Goal: Information Seeking & Learning: Learn about a topic

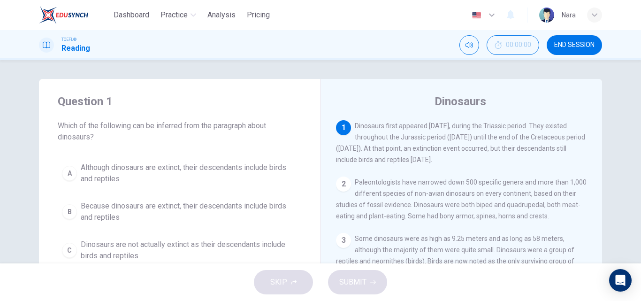
click at [571, 42] on span "END SESSION" at bounding box center [574, 45] width 40 height 8
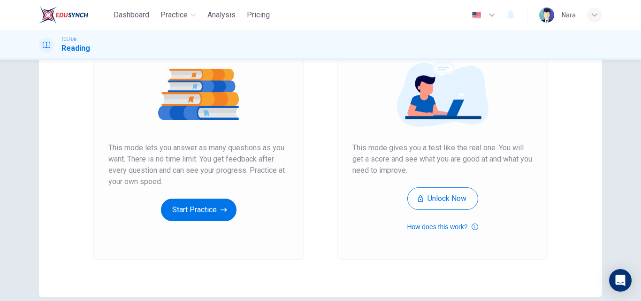
scroll to position [153, 0]
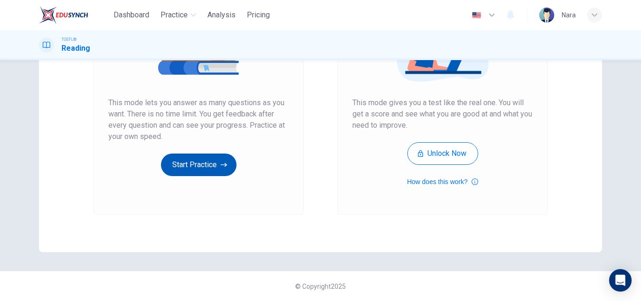
click at [176, 158] on button "Start Practice" at bounding box center [198, 164] width 75 height 23
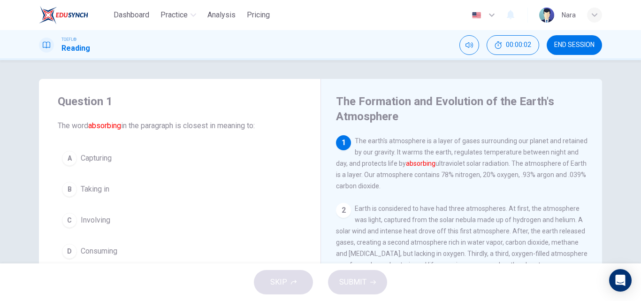
scroll to position [47, 0]
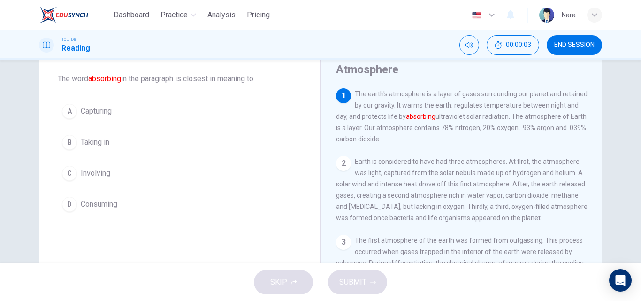
click at [157, 148] on button "B Taking in" at bounding box center [180, 141] width 244 height 23
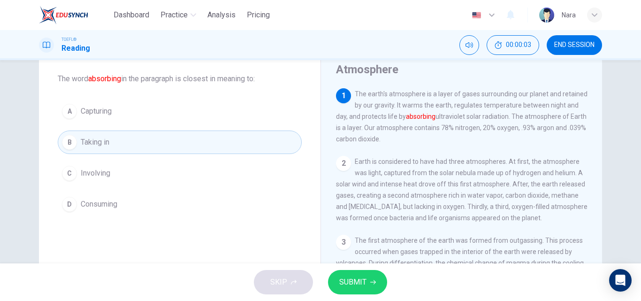
click at [342, 280] on span "SUBMIT" at bounding box center [352, 281] width 27 height 13
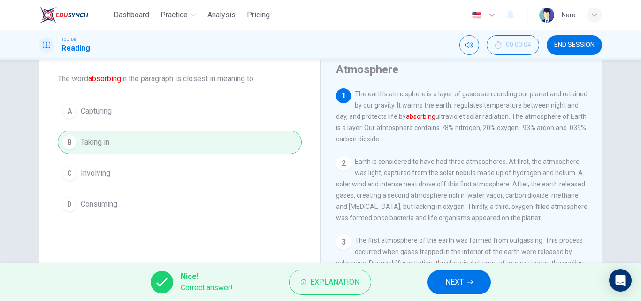
click at [435, 285] on button "NEXT" at bounding box center [458, 282] width 63 height 24
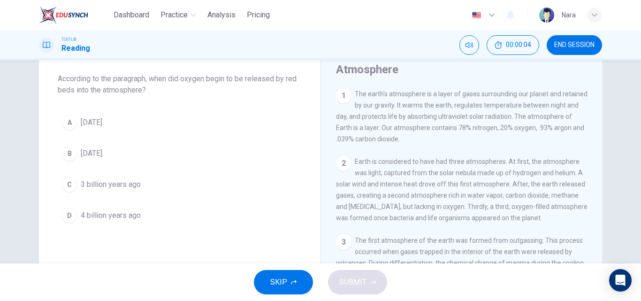
scroll to position [256, 0]
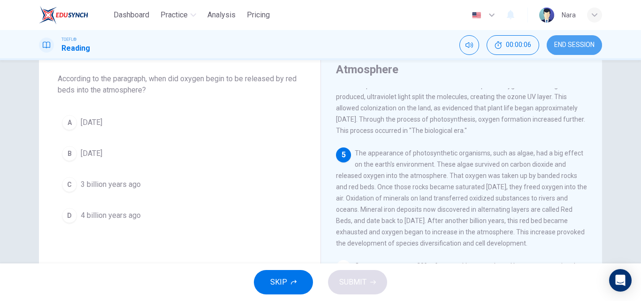
click at [565, 52] on button "END SESSION" at bounding box center [573, 45] width 55 height 20
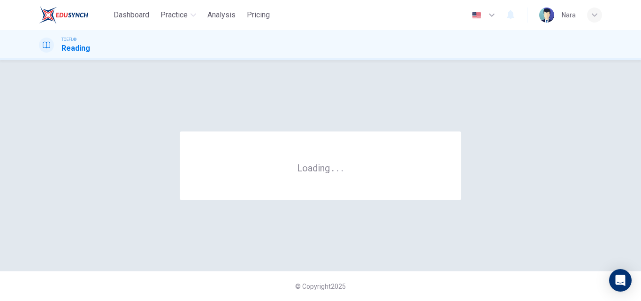
scroll to position [0, 0]
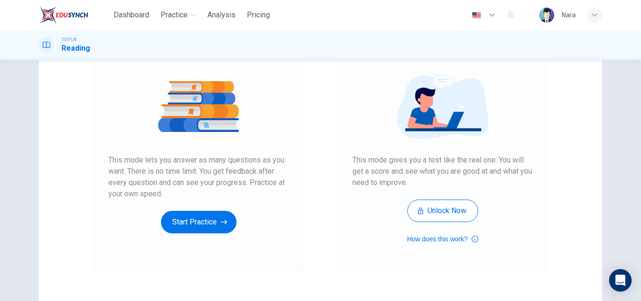
scroll to position [153, 0]
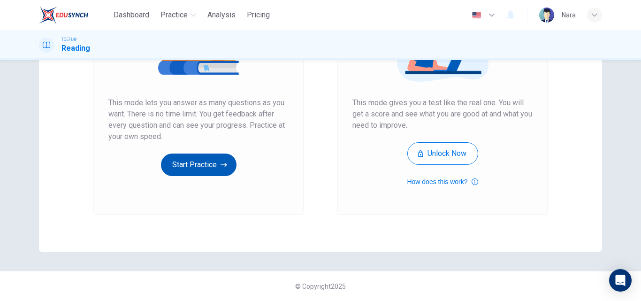
click at [171, 166] on button "Start Practice" at bounding box center [198, 164] width 75 height 23
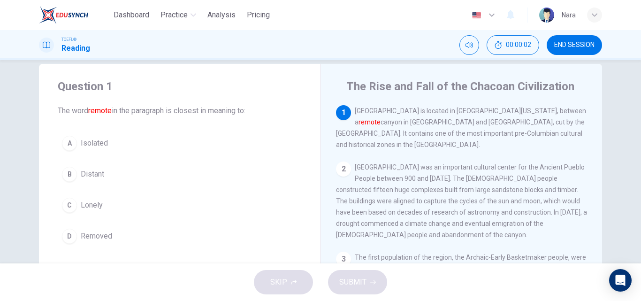
scroll to position [0, 0]
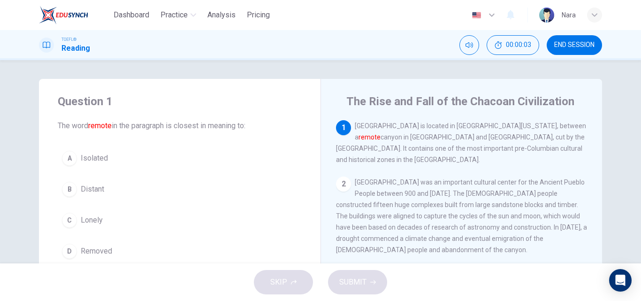
click at [134, 183] on button "B Distant" at bounding box center [180, 188] width 244 height 23
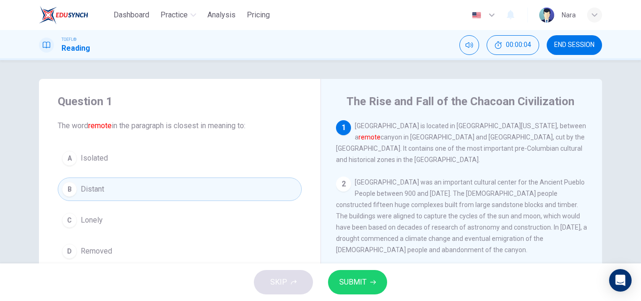
click at [352, 284] on span "SUBMIT" at bounding box center [352, 281] width 27 height 13
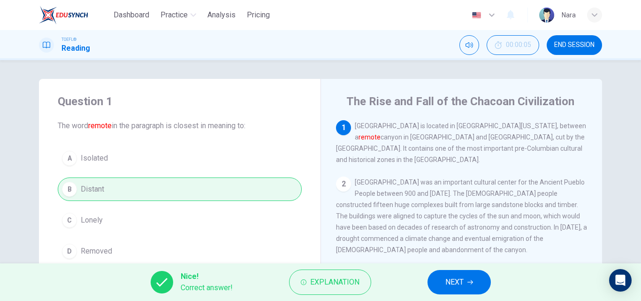
click at [445, 289] on button "NEXT" at bounding box center [458, 282] width 63 height 24
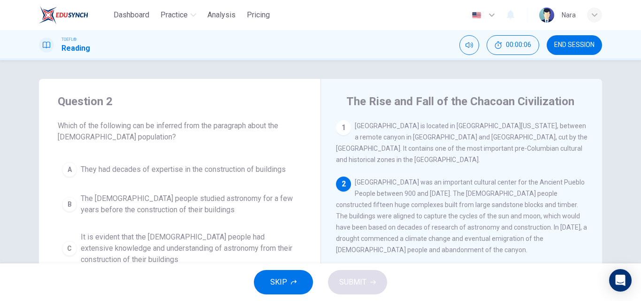
click at [552, 47] on button "END SESSION" at bounding box center [573, 45] width 55 height 20
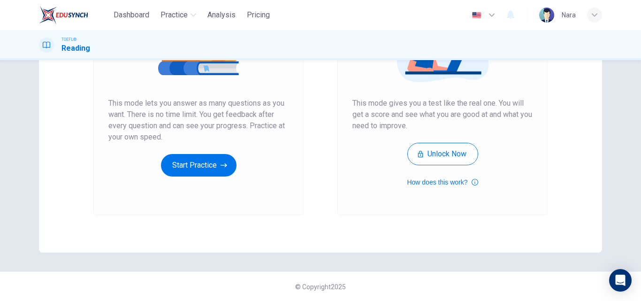
scroll to position [153, 0]
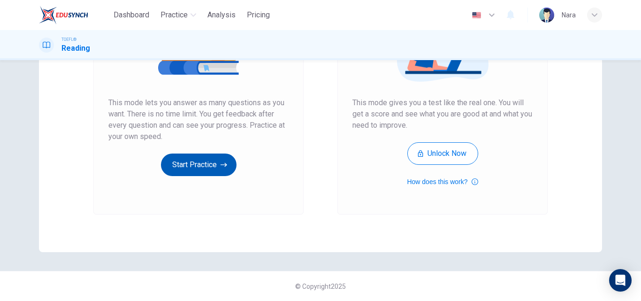
click at [204, 166] on button "Start Practice" at bounding box center [198, 164] width 75 height 23
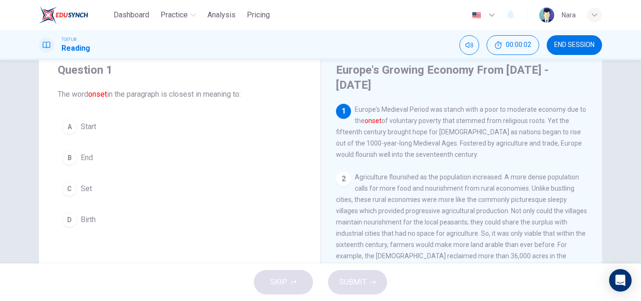
scroll to position [47, 0]
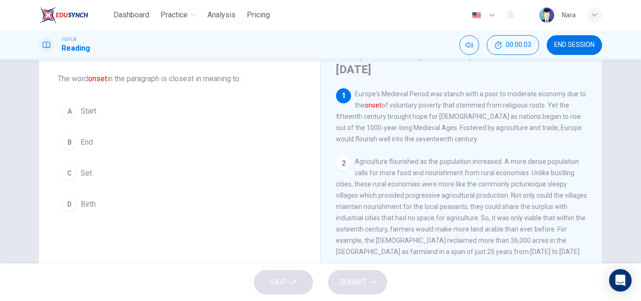
click at [117, 119] on button "A Start" at bounding box center [180, 110] width 244 height 23
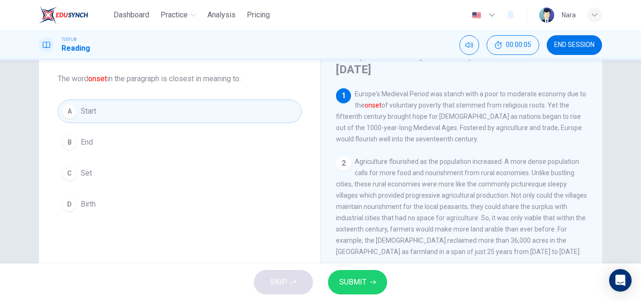
click at [564, 41] on span "END SESSION" at bounding box center [574, 45] width 40 height 8
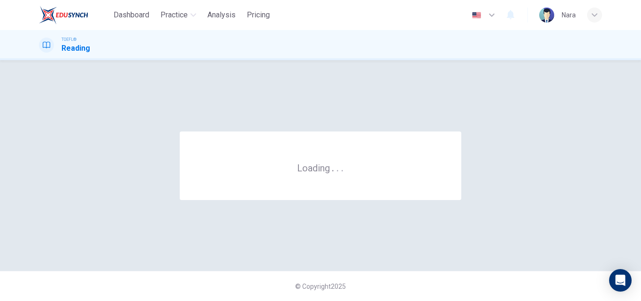
scroll to position [0, 0]
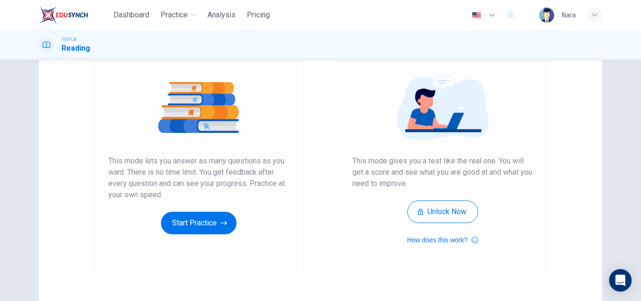
scroll to position [153, 0]
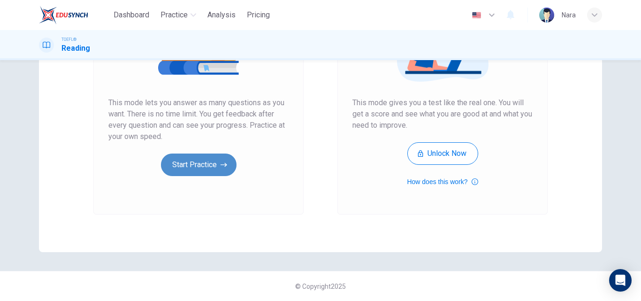
click at [204, 166] on button "Start Practice" at bounding box center [198, 164] width 75 height 23
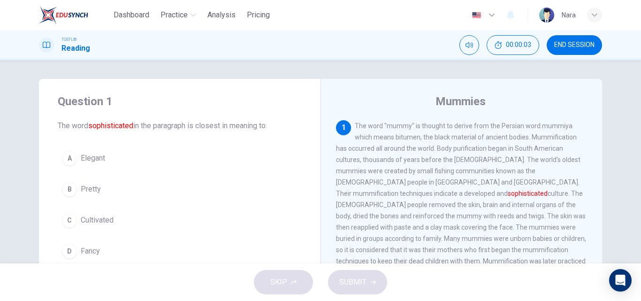
click at [570, 39] on button "END SESSION" at bounding box center [573, 45] width 55 height 20
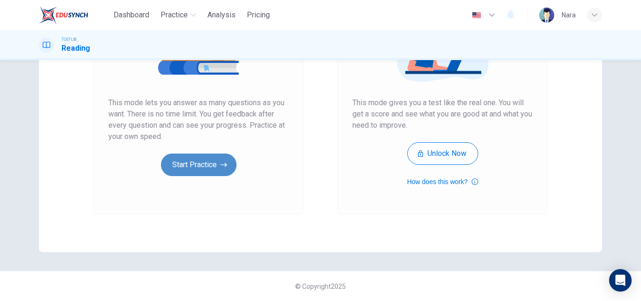
click at [175, 154] on button "Start Practice" at bounding box center [198, 164] width 75 height 23
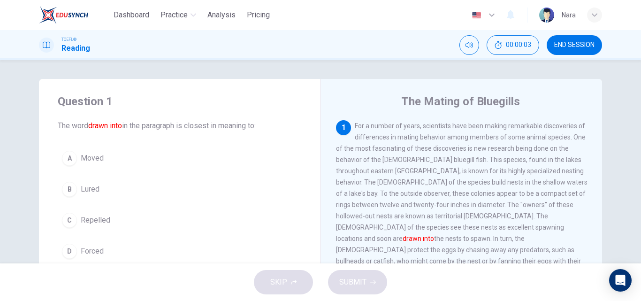
click at [588, 40] on button "END SESSION" at bounding box center [573, 45] width 55 height 20
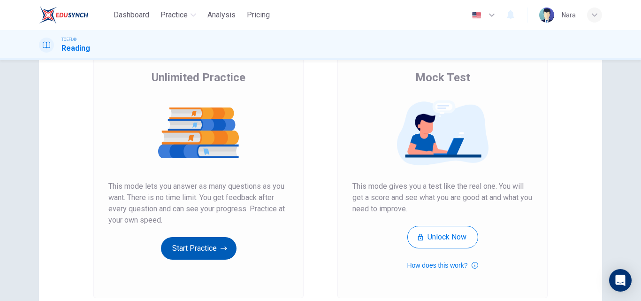
scroll to position [153, 0]
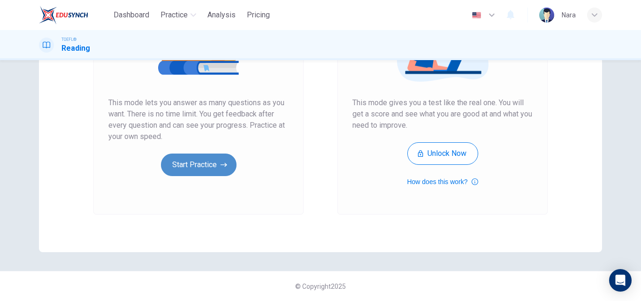
click at [183, 165] on button "Start Practice" at bounding box center [198, 164] width 75 height 23
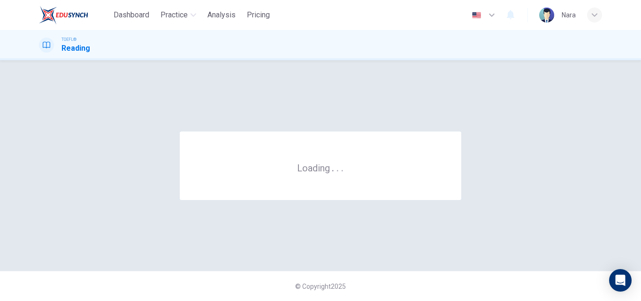
scroll to position [0, 0]
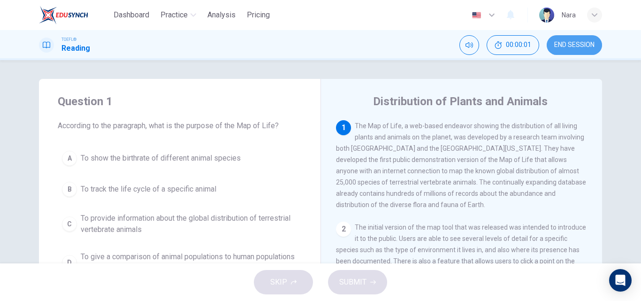
click at [580, 45] on span "END SESSION" at bounding box center [574, 45] width 40 height 8
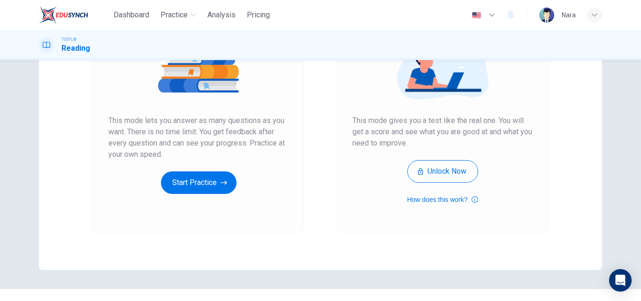
scroll to position [153, 0]
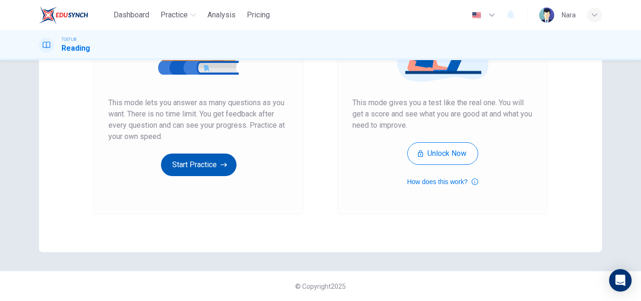
click at [229, 171] on button "Start Practice" at bounding box center [198, 164] width 75 height 23
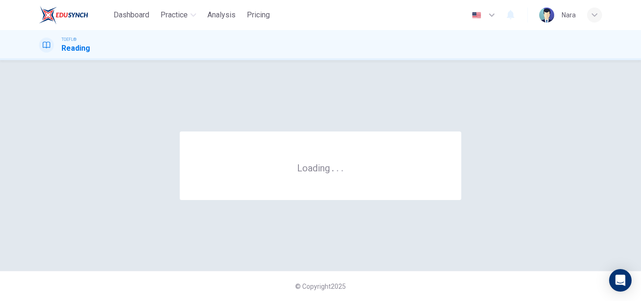
scroll to position [0, 0]
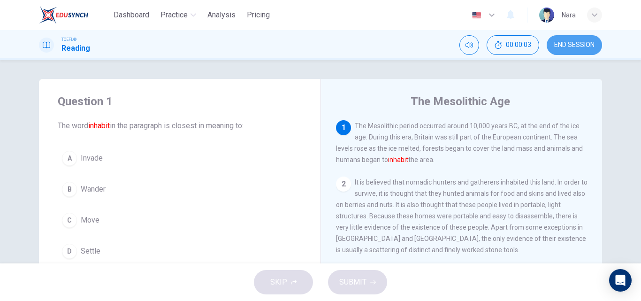
click at [559, 44] on span "END SESSION" at bounding box center [574, 45] width 40 height 8
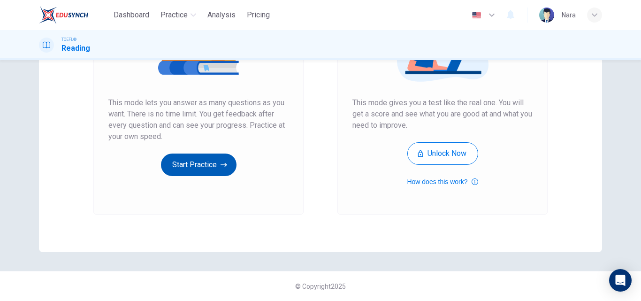
click at [214, 168] on button "Start Practice" at bounding box center [198, 164] width 75 height 23
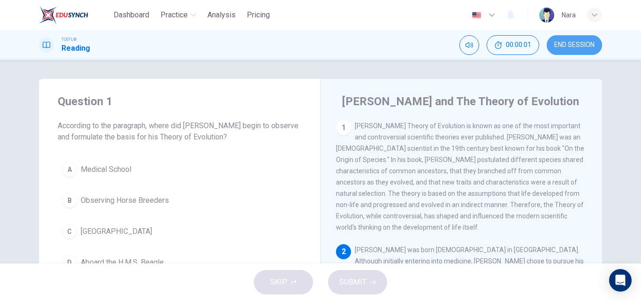
click at [565, 41] on span "END SESSION" at bounding box center [574, 45] width 40 height 8
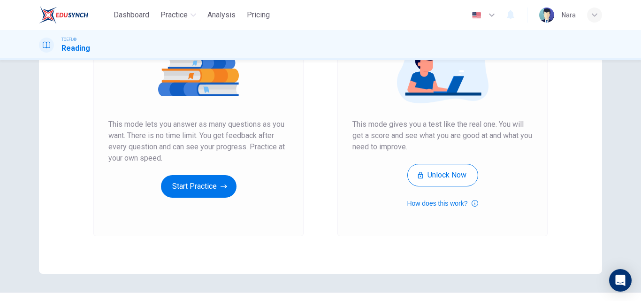
scroll to position [153, 0]
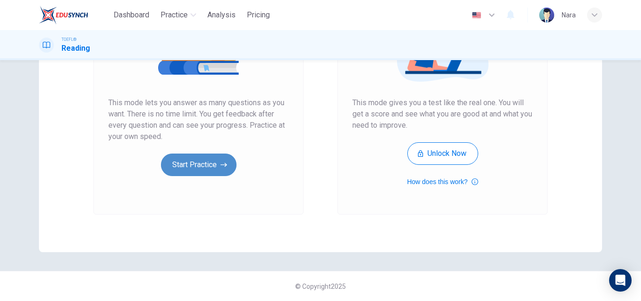
click at [181, 171] on button "Start Practice" at bounding box center [198, 164] width 75 height 23
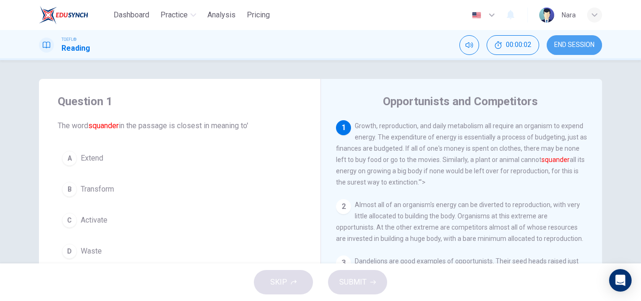
click at [578, 50] on button "END SESSION" at bounding box center [573, 45] width 55 height 20
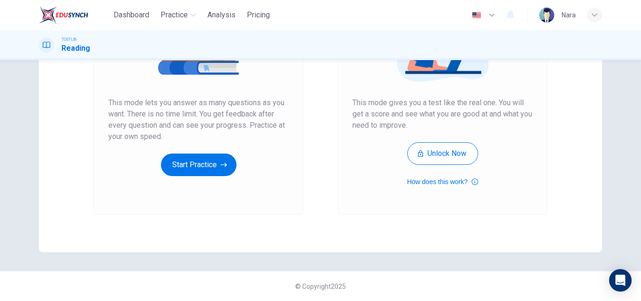
click at [211, 177] on div "Unlimited Practice This mode lets you answer as many questions as you want. The…" at bounding box center [198, 88] width 210 height 251
click at [207, 164] on button "Start Practice" at bounding box center [198, 164] width 75 height 23
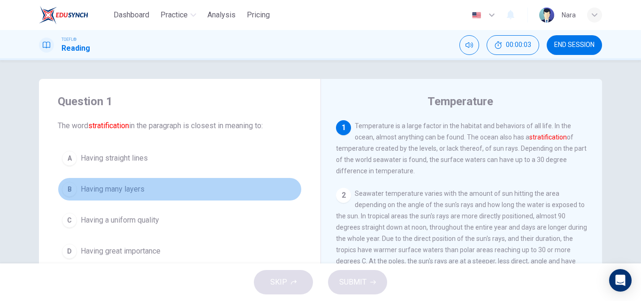
click at [173, 182] on button "B Having many layers" at bounding box center [180, 188] width 244 height 23
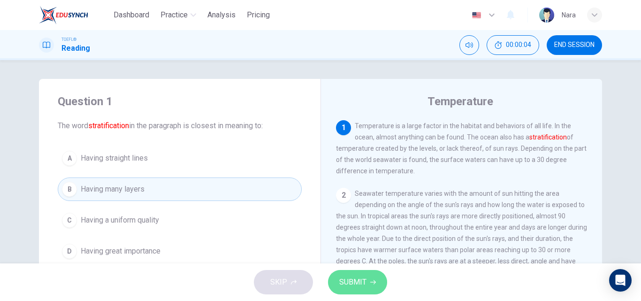
click at [348, 288] on span "SUBMIT" at bounding box center [352, 281] width 27 height 13
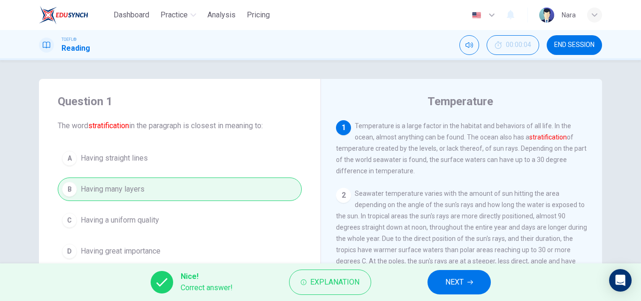
click at [448, 284] on span "NEXT" at bounding box center [454, 281] width 18 height 13
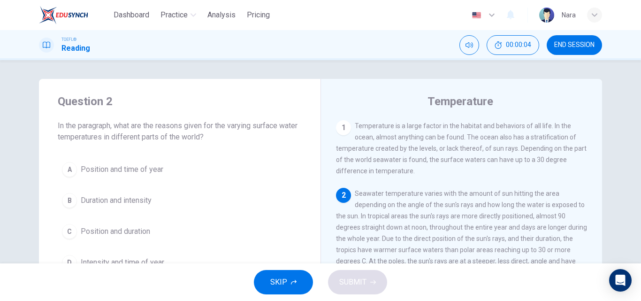
scroll to position [70, 0]
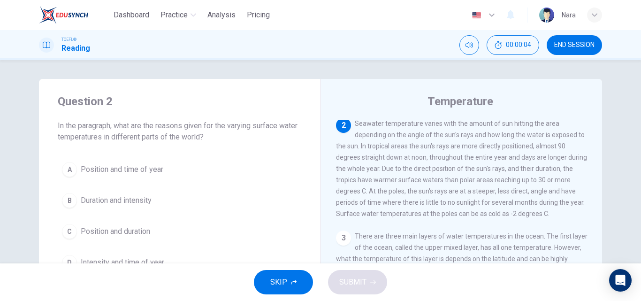
click at [548, 45] on button "END SESSION" at bounding box center [573, 45] width 55 height 20
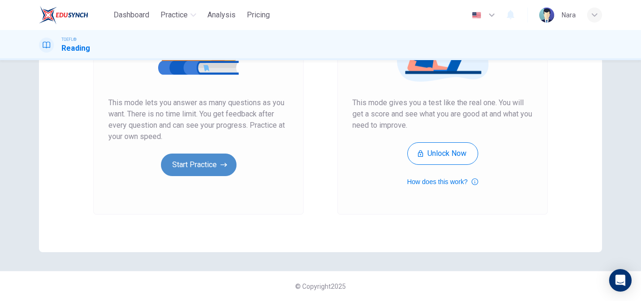
click at [183, 164] on button "Start Practice" at bounding box center [198, 164] width 75 height 23
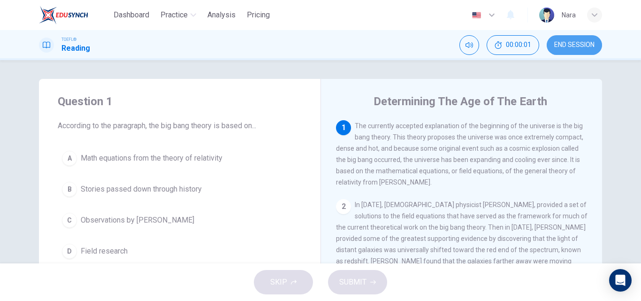
click at [591, 47] on span "END SESSION" at bounding box center [574, 45] width 40 height 8
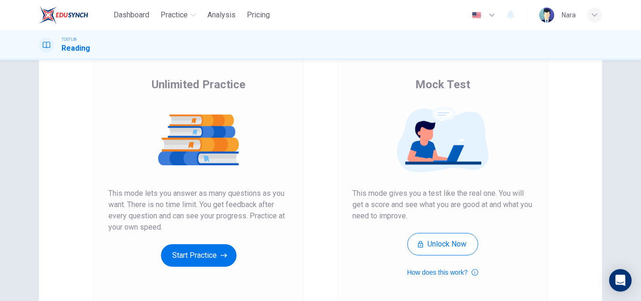
scroll to position [153, 0]
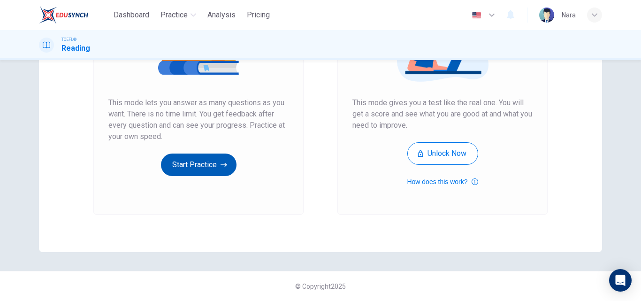
click at [174, 168] on button "Start Practice" at bounding box center [198, 164] width 75 height 23
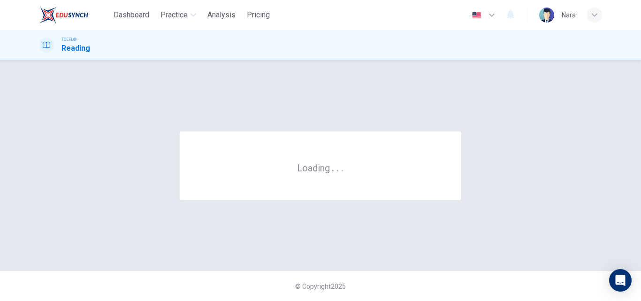
scroll to position [0, 0]
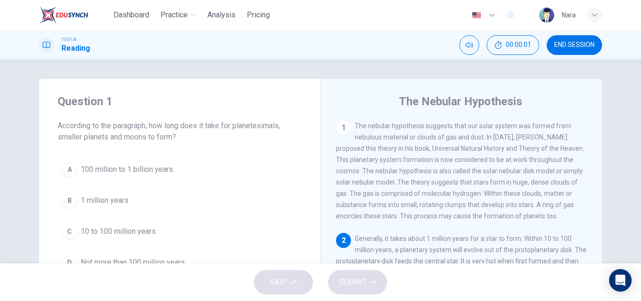
click at [582, 45] on span "END SESSION" at bounding box center [574, 45] width 40 height 8
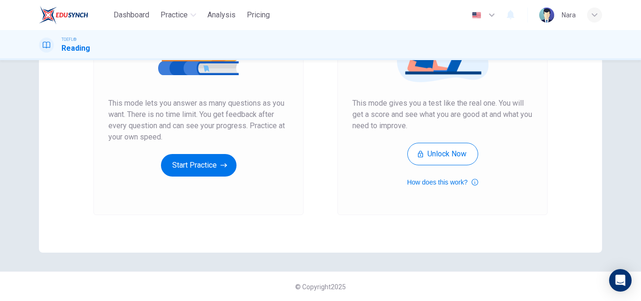
scroll to position [153, 0]
click at [184, 163] on button "Start Practice" at bounding box center [198, 164] width 75 height 23
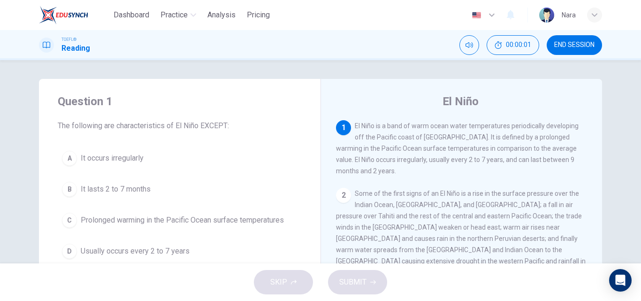
click at [580, 44] on span "END SESSION" at bounding box center [574, 45] width 40 height 8
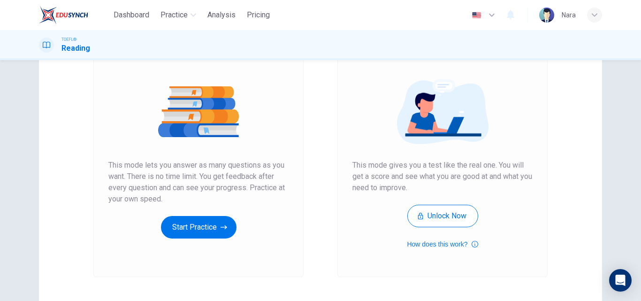
scroll to position [153, 0]
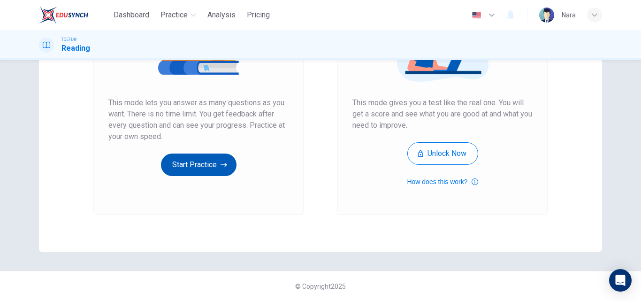
click at [216, 167] on button "Start Practice" at bounding box center [198, 164] width 75 height 23
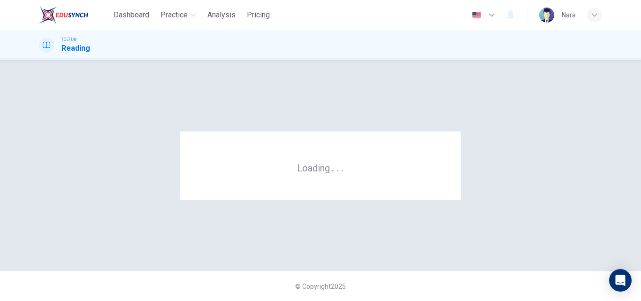
scroll to position [0, 0]
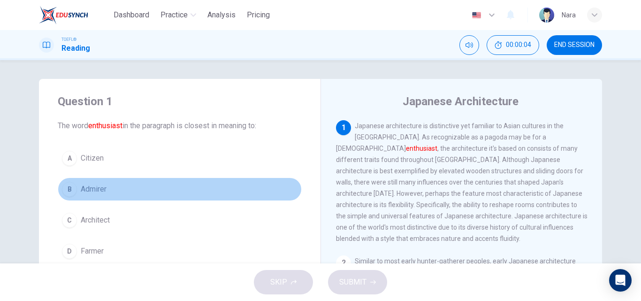
click at [140, 189] on button "B Admirer" at bounding box center [180, 188] width 244 height 23
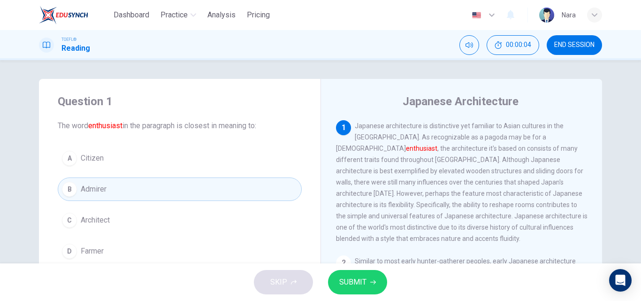
click at [355, 280] on span "SUBMIT" at bounding box center [352, 281] width 27 height 13
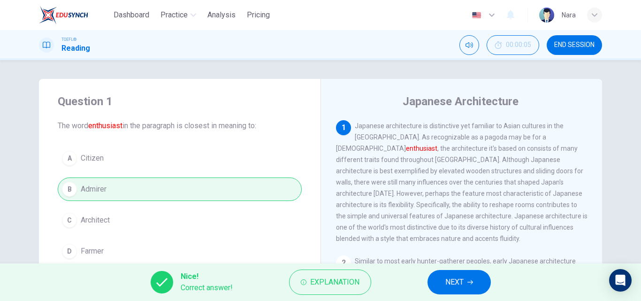
click at [439, 282] on button "NEXT" at bounding box center [458, 282] width 63 height 24
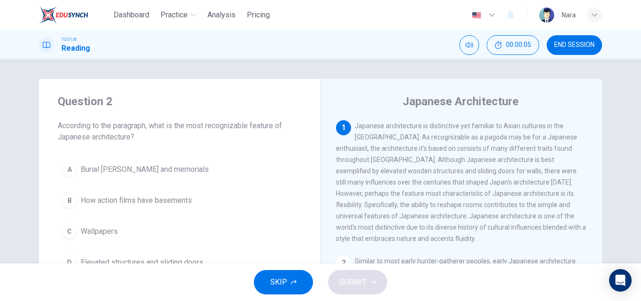
click at [558, 51] on button "END SESSION" at bounding box center [573, 45] width 55 height 20
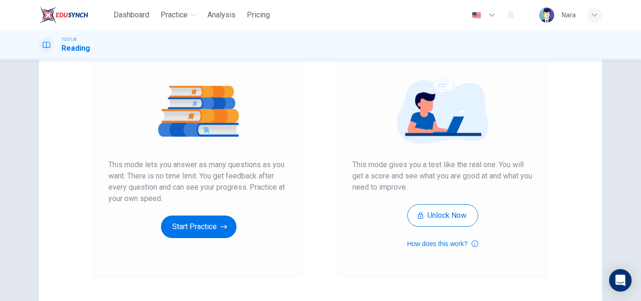
scroll to position [153, 0]
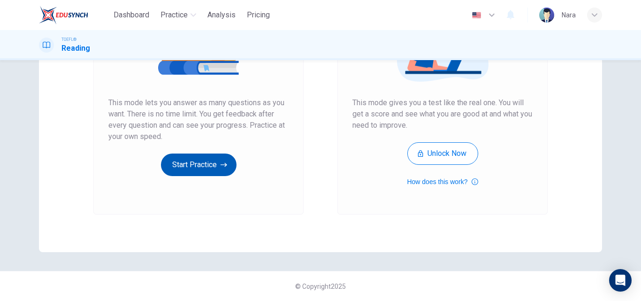
click at [205, 167] on button "Start Practice" at bounding box center [198, 164] width 75 height 23
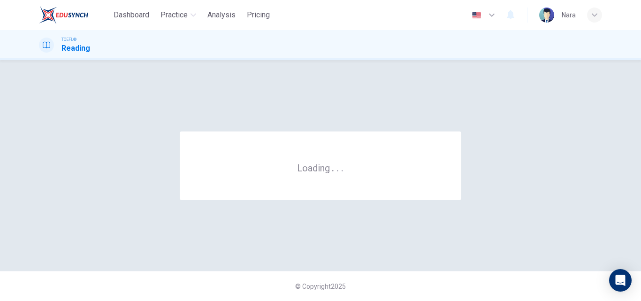
scroll to position [0, 0]
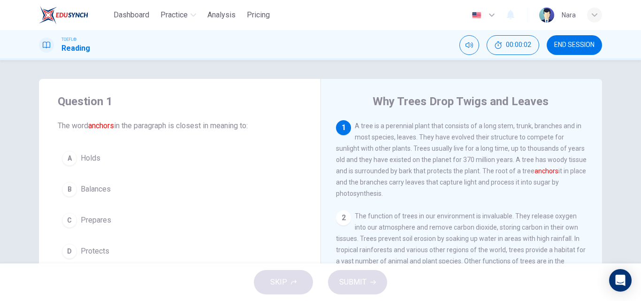
click at [106, 159] on button "A Holds" at bounding box center [180, 157] width 244 height 23
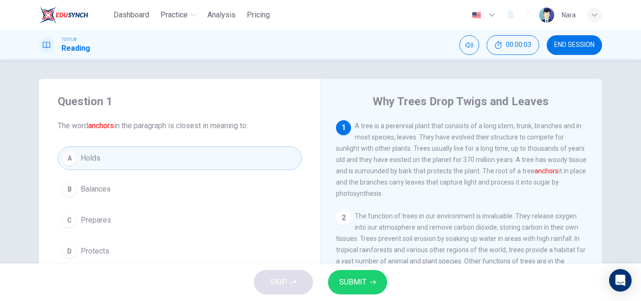
click at [342, 275] on span "SUBMIT" at bounding box center [352, 281] width 27 height 13
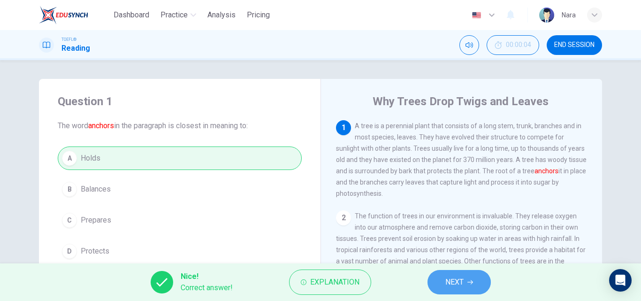
click at [439, 286] on button "NEXT" at bounding box center [458, 282] width 63 height 24
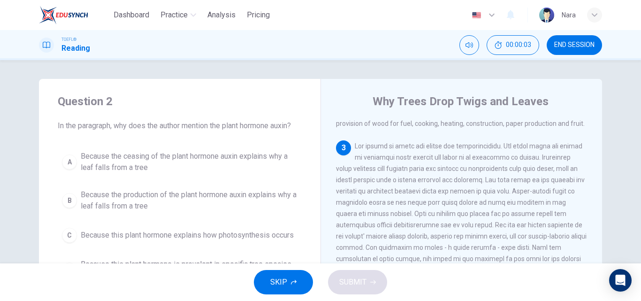
scroll to position [151, 0]
click at [559, 40] on button "END SESSION" at bounding box center [573, 45] width 55 height 20
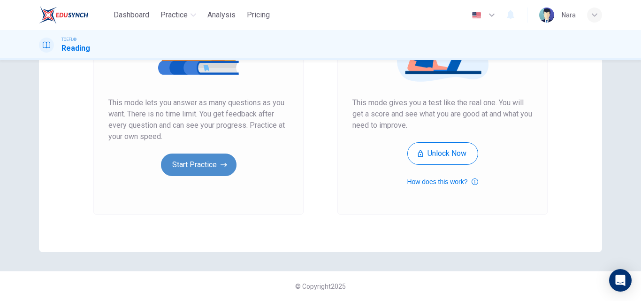
click at [167, 172] on button "Start Practice" at bounding box center [198, 164] width 75 height 23
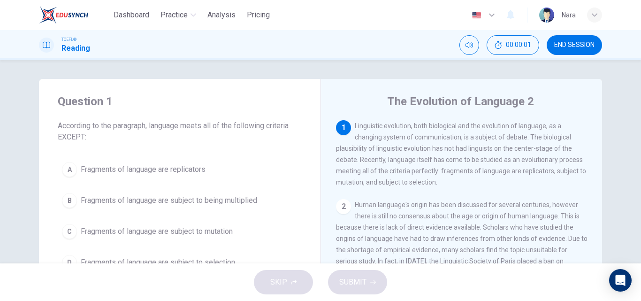
click at [554, 44] on span "END SESSION" at bounding box center [574, 45] width 40 height 8
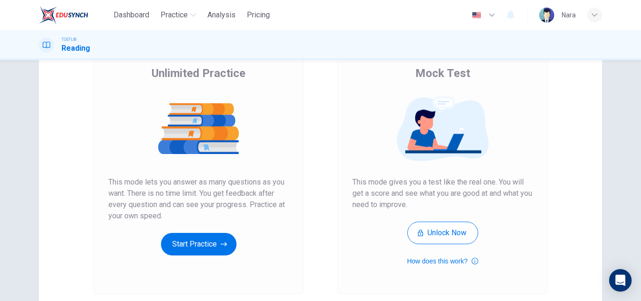
scroll to position [153, 0]
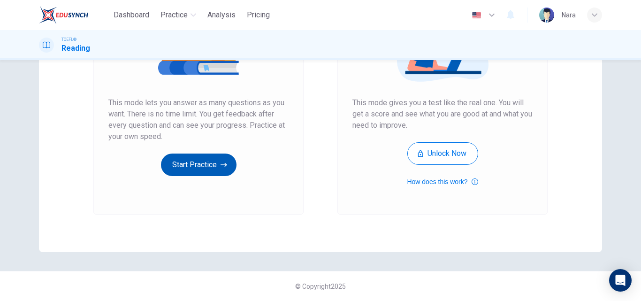
click at [224, 161] on icon "button" at bounding box center [223, 164] width 7 height 9
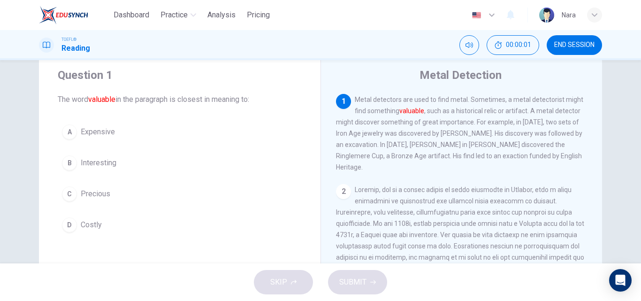
scroll to position [47, 0]
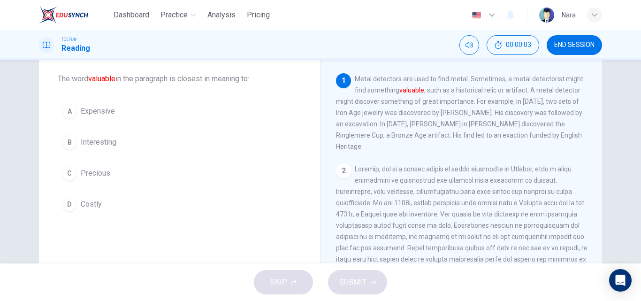
click at [131, 175] on button "C Precious" at bounding box center [180, 172] width 244 height 23
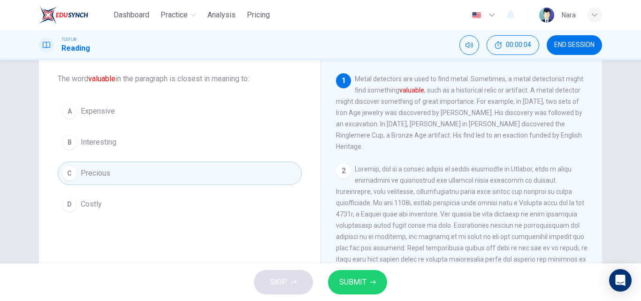
click at [368, 287] on button "SUBMIT" at bounding box center [357, 282] width 59 height 24
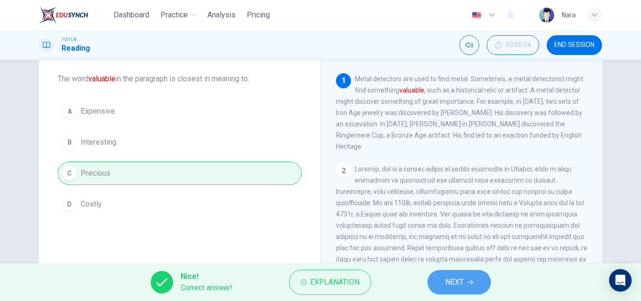
click at [464, 277] on button "NEXT" at bounding box center [458, 282] width 63 height 24
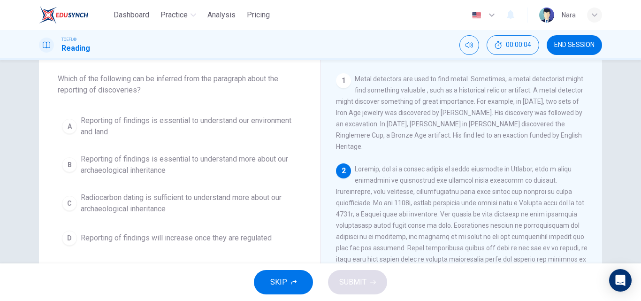
click at [560, 47] on span "END SESSION" at bounding box center [574, 45] width 40 height 8
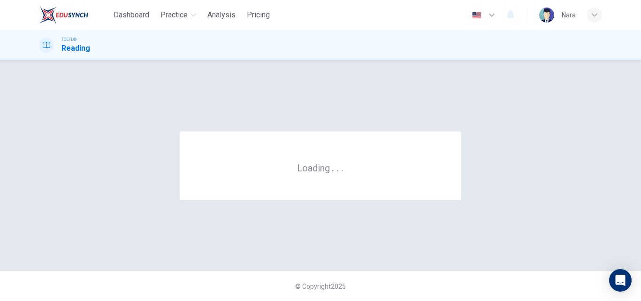
scroll to position [0, 0]
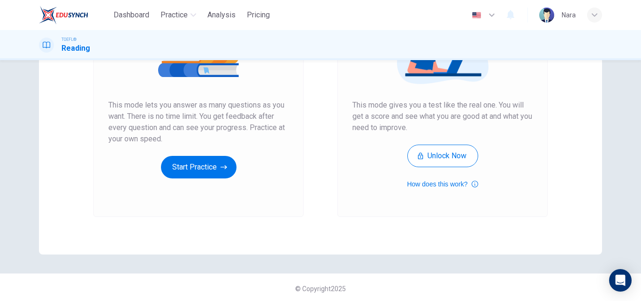
scroll to position [153, 0]
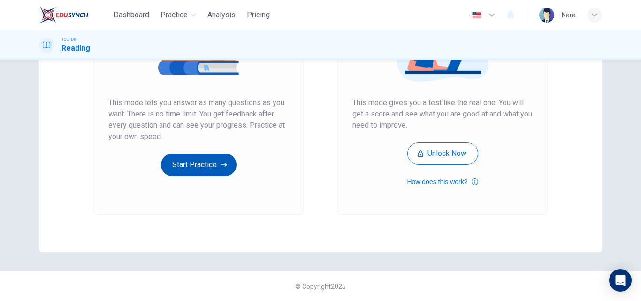
click at [206, 163] on button "Start Practice" at bounding box center [198, 164] width 75 height 23
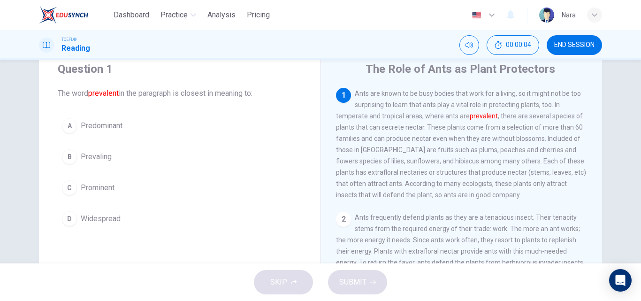
scroll to position [47, 0]
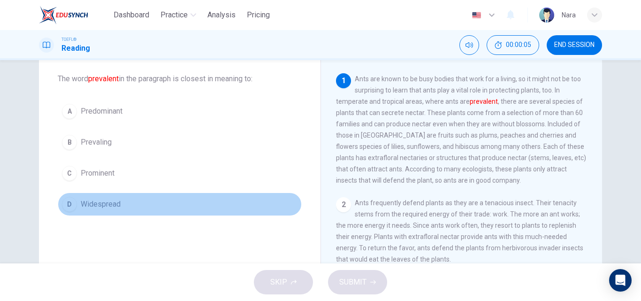
click at [172, 205] on button "D Widespread" at bounding box center [180, 203] width 244 height 23
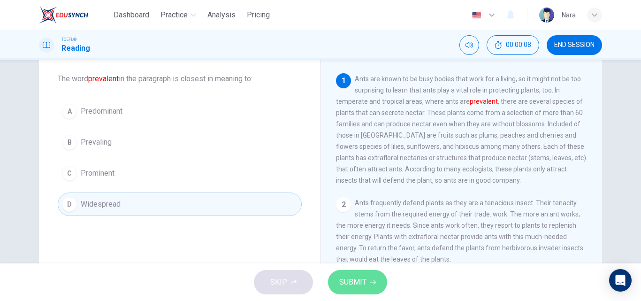
click at [370, 291] on button "SUBMIT" at bounding box center [357, 282] width 59 height 24
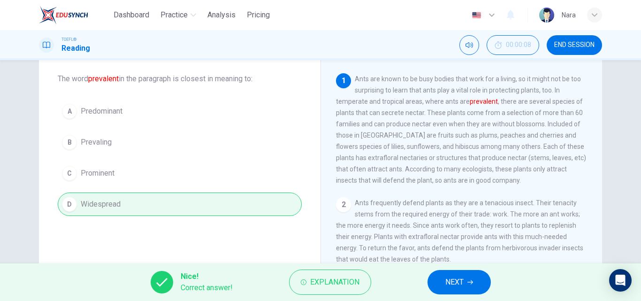
click at [464, 279] on button "NEXT" at bounding box center [458, 282] width 63 height 24
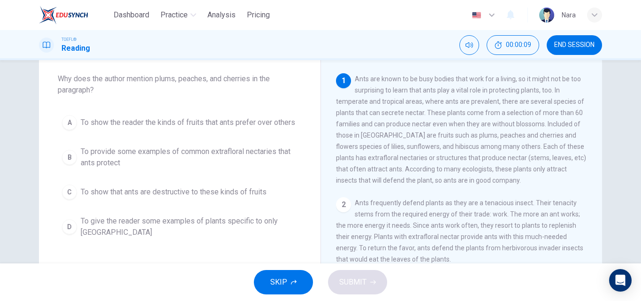
drag, startPoint x: 556, startPoint y: 49, endPoint x: 367, endPoint y: 59, distance: 189.2
click at [556, 49] on button "END SESSION" at bounding box center [573, 45] width 55 height 20
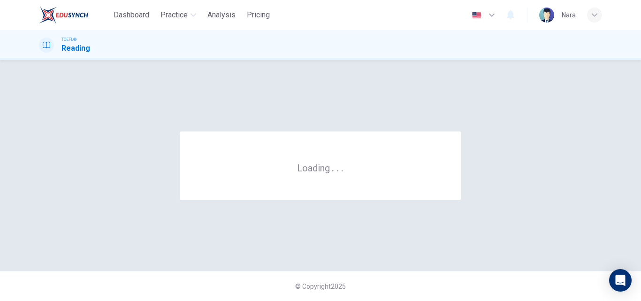
scroll to position [0, 0]
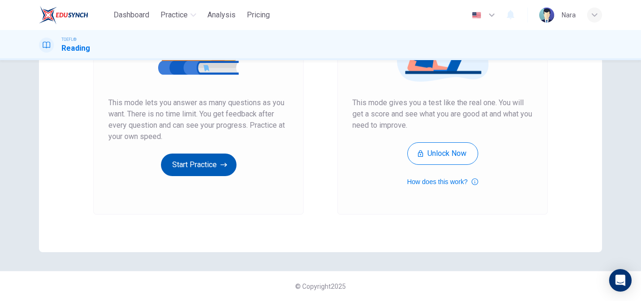
click at [169, 171] on button "Start Practice" at bounding box center [198, 164] width 75 height 23
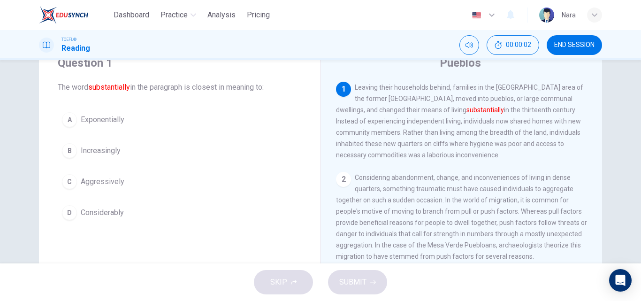
scroll to position [47, 0]
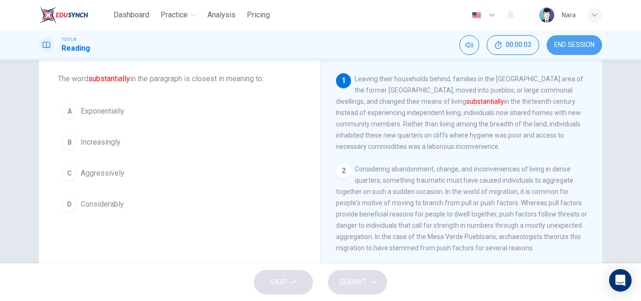
click at [580, 44] on span "END SESSION" at bounding box center [574, 45] width 40 height 8
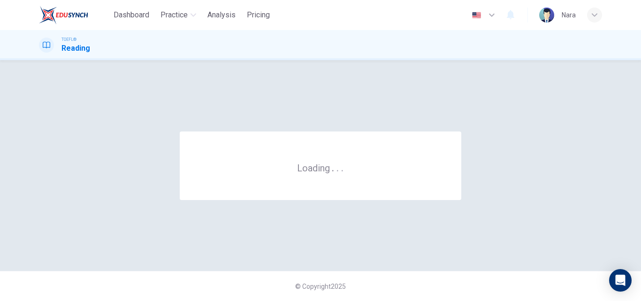
scroll to position [0, 0]
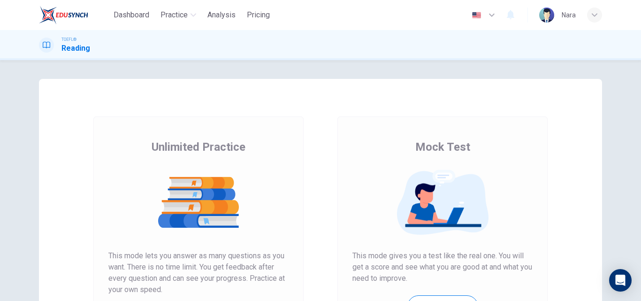
scroll to position [153, 0]
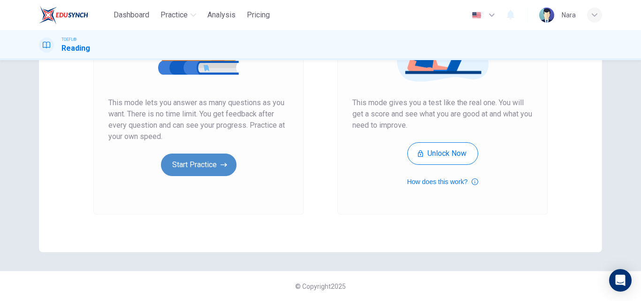
click at [208, 153] on button "Start Practice" at bounding box center [198, 164] width 75 height 23
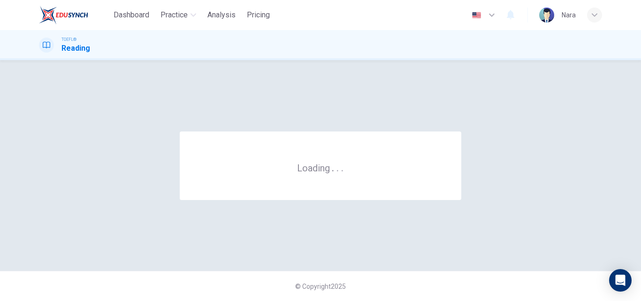
scroll to position [0, 0]
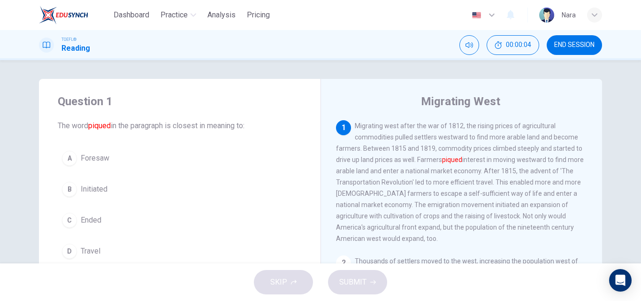
click at [586, 50] on button "END SESSION" at bounding box center [573, 45] width 55 height 20
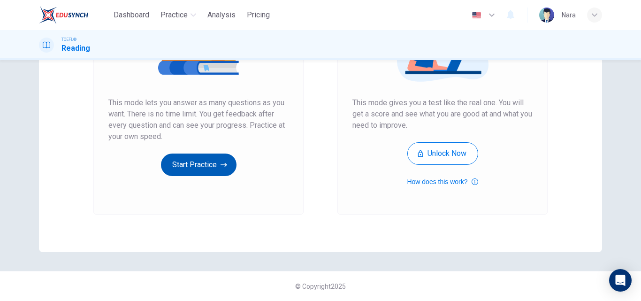
click at [186, 167] on button "Start Practice" at bounding box center [198, 164] width 75 height 23
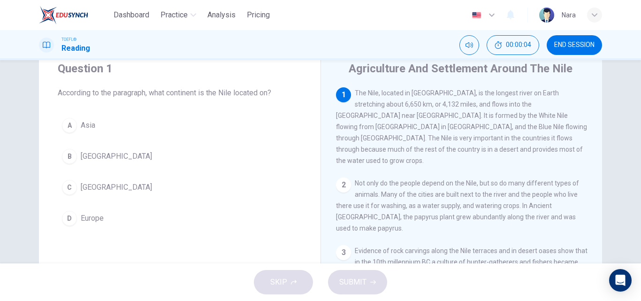
scroll to position [47, 0]
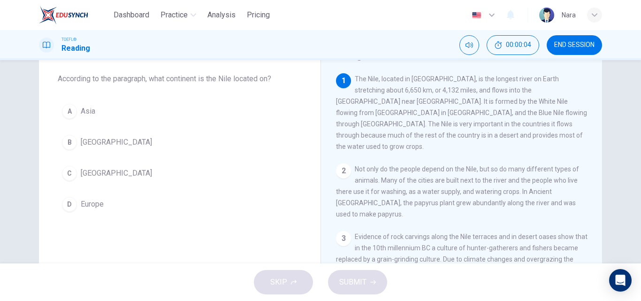
click at [115, 177] on button "C Africa" at bounding box center [180, 172] width 244 height 23
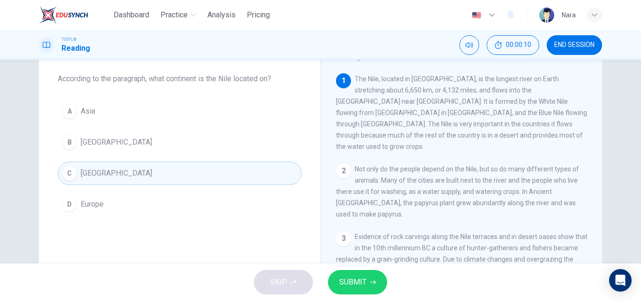
click at [373, 274] on button "SUBMIT" at bounding box center [357, 282] width 59 height 24
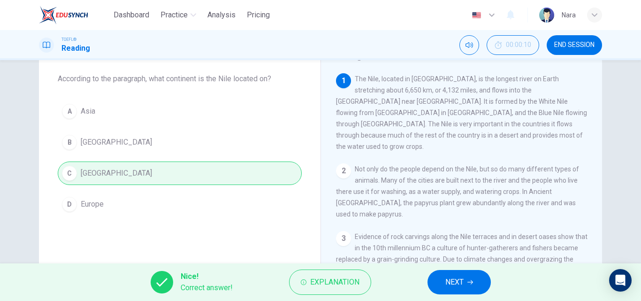
click at [460, 289] on button "NEXT" at bounding box center [458, 282] width 63 height 24
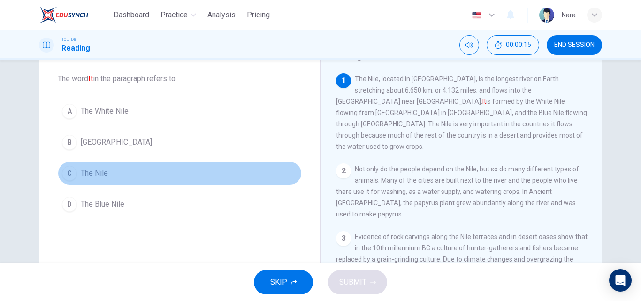
click at [103, 174] on span "The Nile" at bounding box center [94, 172] width 27 height 11
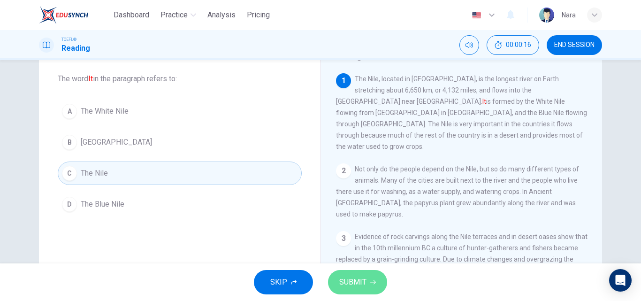
click at [381, 277] on button "SUBMIT" at bounding box center [357, 282] width 59 height 24
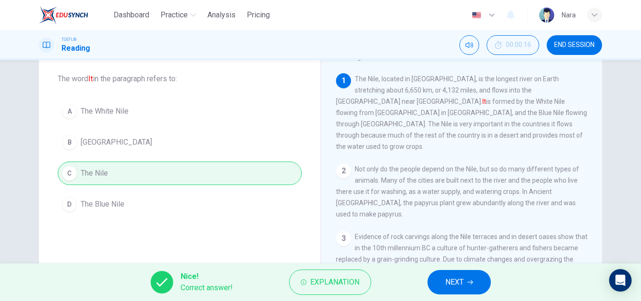
click at [462, 278] on span "NEXT" at bounding box center [454, 281] width 18 height 13
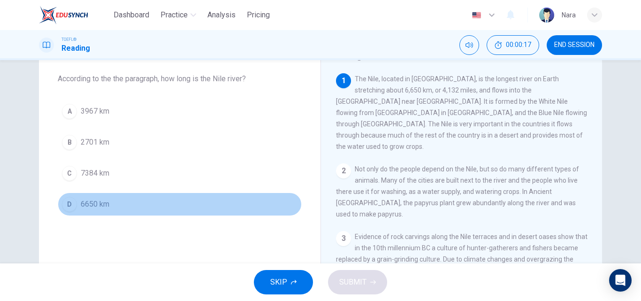
click at [153, 205] on button "D 6650 km" at bounding box center [180, 203] width 244 height 23
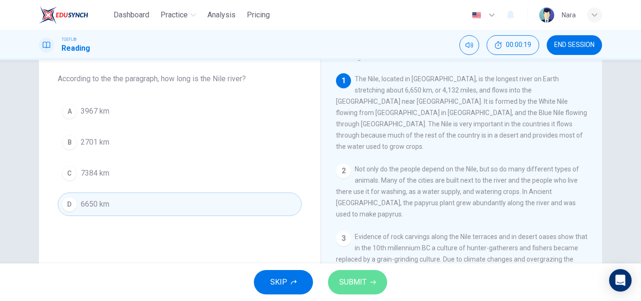
click at [345, 273] on button "SUBMIT" at bounding box center [357, 282] width 59 height 24
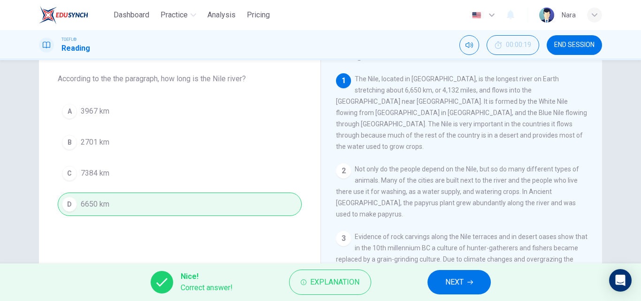
click at [445, 278] on span "NEXT" at bounding box center [454, 281] width 18 height 13
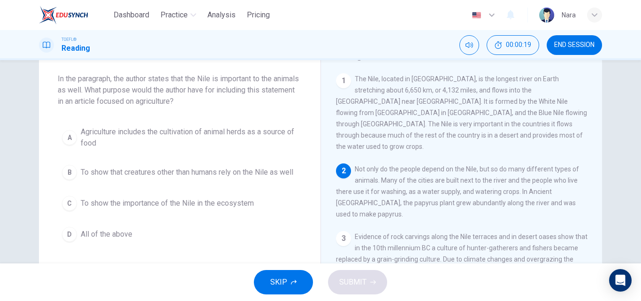
scroll to position [82, 0]
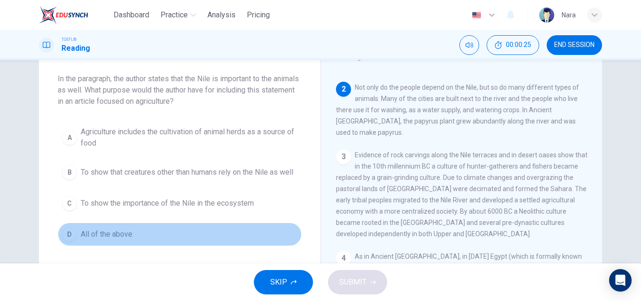
click at [129, 230] on button "D All of the above" at bounding box center [180, 233] width 244 height 23
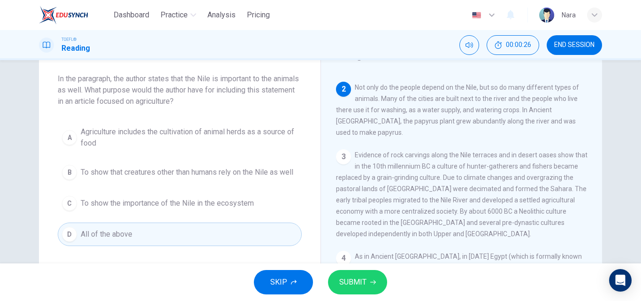
click at [369, 285] on button "SUBMIT" at bounding box center [357, 282] width 59 height 24
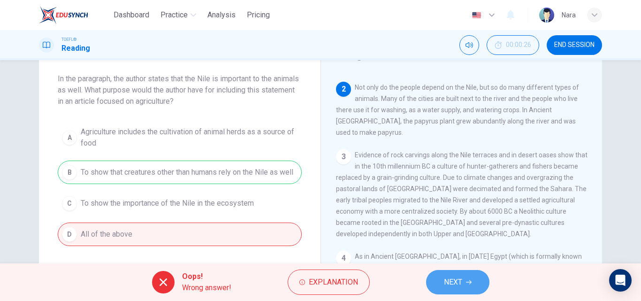
click at [450, 286] on span "NEXT" at bounding box center [453, 281] width 18 height 13
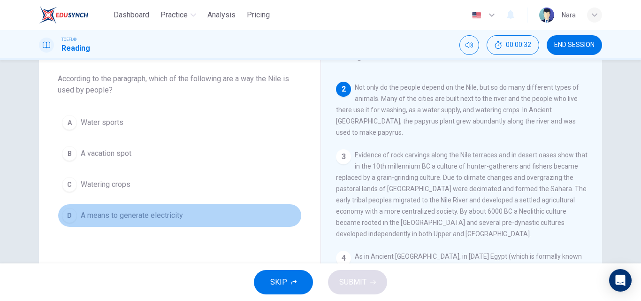
click at [158, 218] on span "A means to generate electricity" at bounding box center [132, 215] width 102 height 11
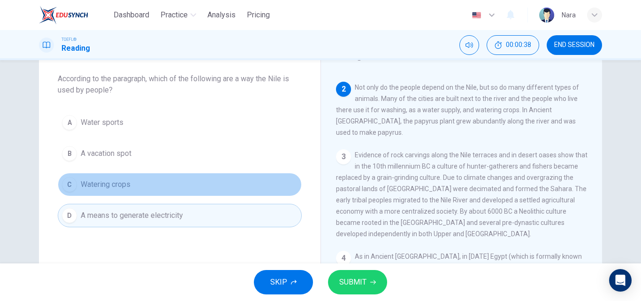
click at [113, 175] on button "C Watering crops" at bounding box center [180, 184] width 244 height 23
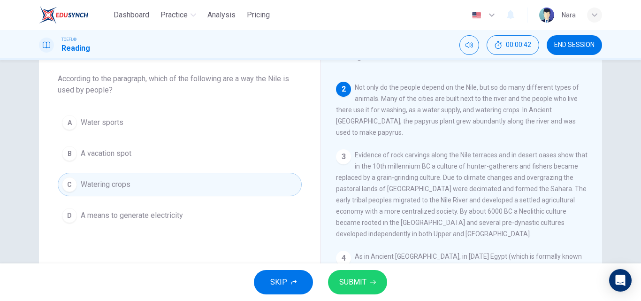
click at [378, 279] on button "SUBMIT" at bounding box center [357, 282] width 59 height 24
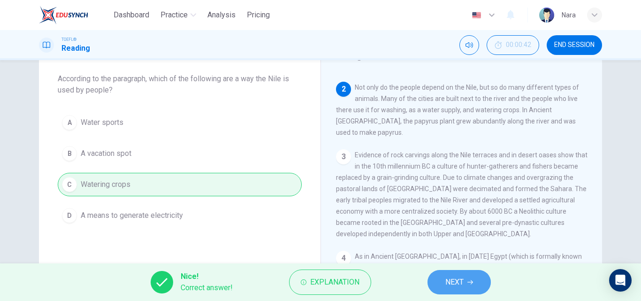
click at [476, 284] on button "NEXT" at bounding box center [458, 282] width 63 height 24
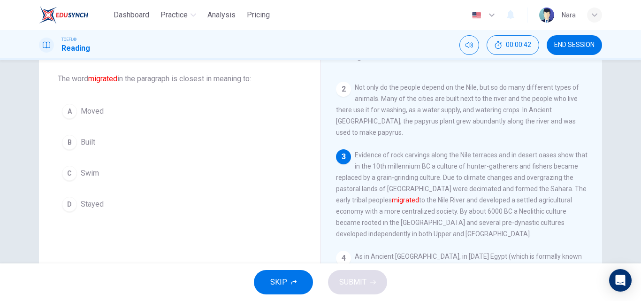
scroll to position [138, 0]
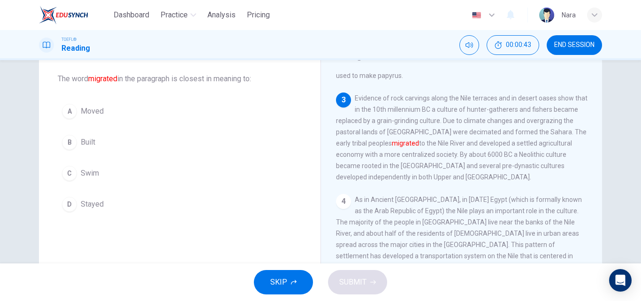
click at [125, 108] on button "A Moved" at bounding box center [180, 110] width 244 height 23
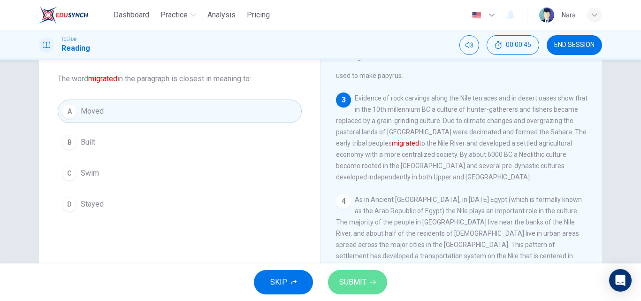
click at [347, 274] on button "SUBMIT" at bounding box center [357, 282] width 59 height 24
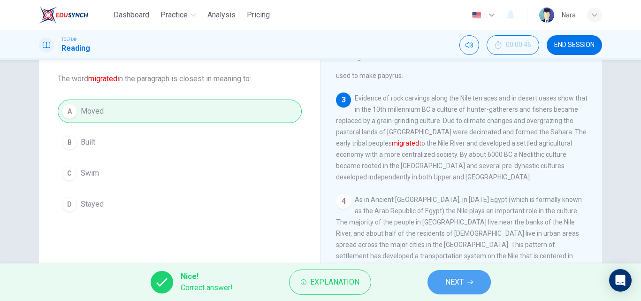
click at [440, 276] on button "NEXT" at bounding box center [458, 282] width 63 height 24
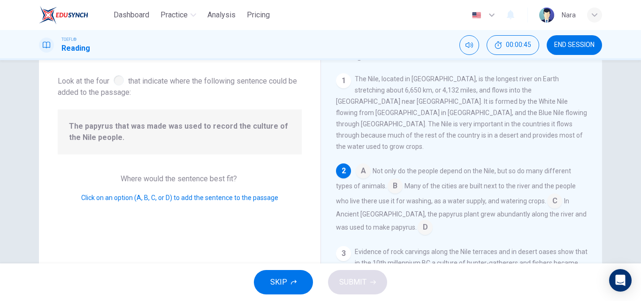
scroll to position [82, 0]
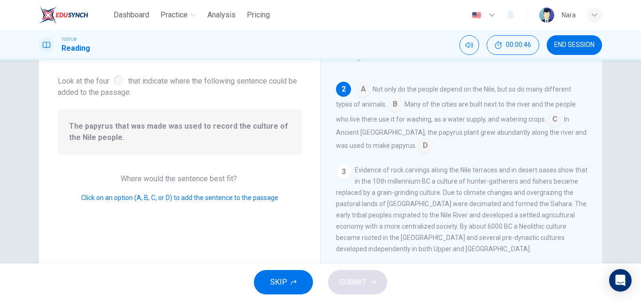
click at [196, 145] on div "The papyrus that was made was used to record the culture of the Nile people." at bounding box center [180, 131] width 244 height 45
click at [417, 139] on input at bounding box center [424, 146] width 15 height 15
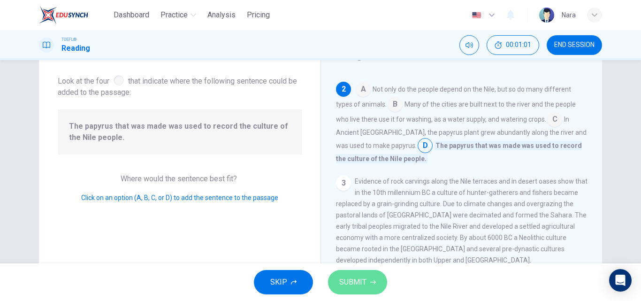
click at [371, 285] on button "SUBMIT" at bounding box center [357, 282] width 59 height 24
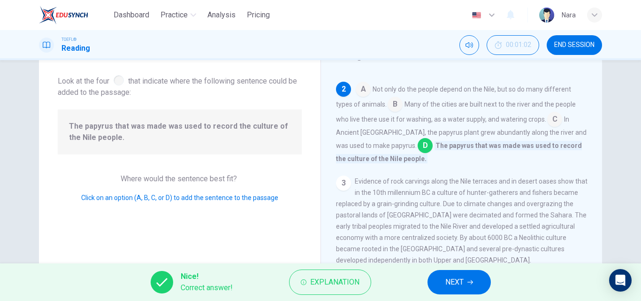
click at [453, 284] on span "NEXT" at bounding box center [454, 281] width 18 height 13
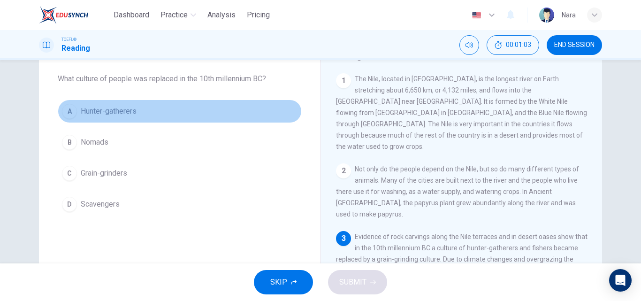
drag, startPoint x: 167, startPoint y: 117, endPoint x: 208, endPoint y: 180, distance: 74.3
click at [167, 117] on button "A Hunter-gatherers" at bounding box center [180, 110] width 244 height 23
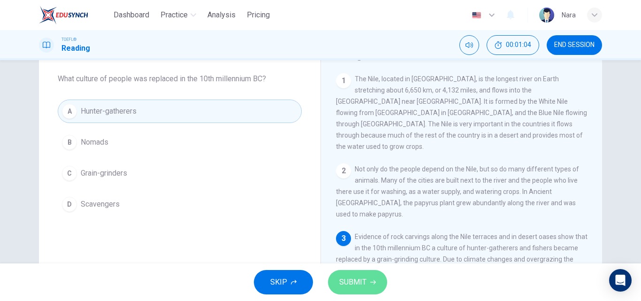
click at [350, 284] on span "SUBMIT" at bounding box center [352, 281] width 27 height 13
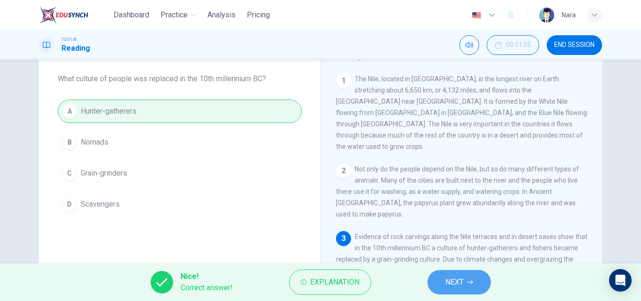
click at [442, 292] on button "NEXT" at bounding box center [458, 282] width 63 height 24
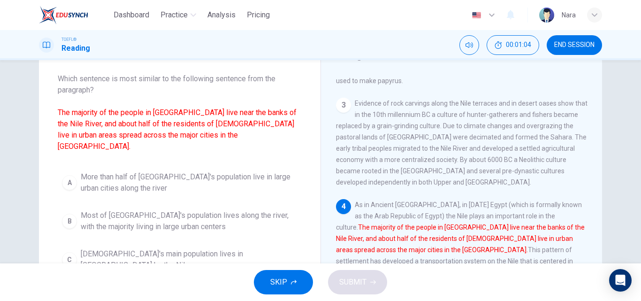
scroll to position [138, 0]
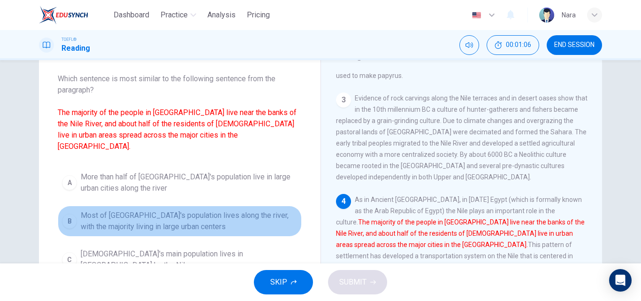
click at [105, 212] on span "Most of Egypt's population lives along the river, with the majority living in l…" at bounding box center [189, 221] width 217 height 23
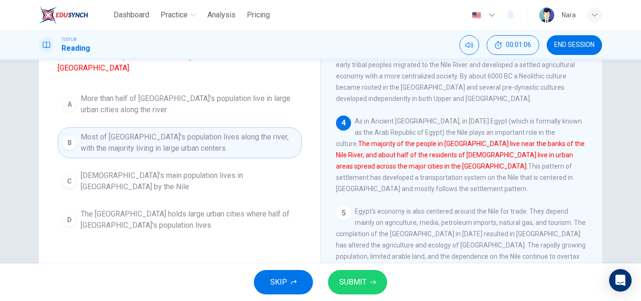
scroll to position [141, 0]
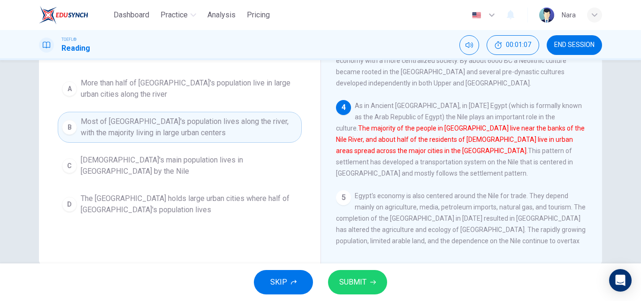
click at [367, 276] on button "SUBMIT" at bounding box center [357, 282] width 59 height 24
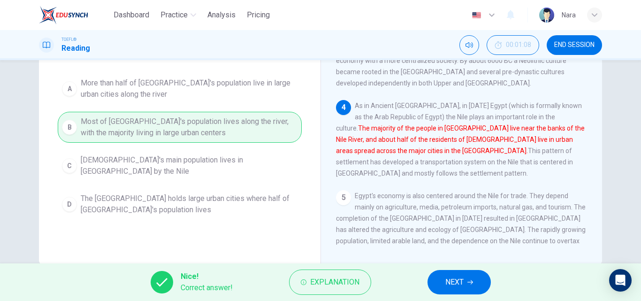
click at [464, 286] on button "NEXT" at bounding box center [458, 282] width 63 height 24
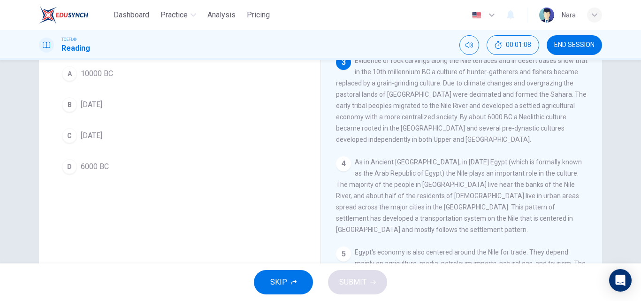
scroll to position [38, 0]
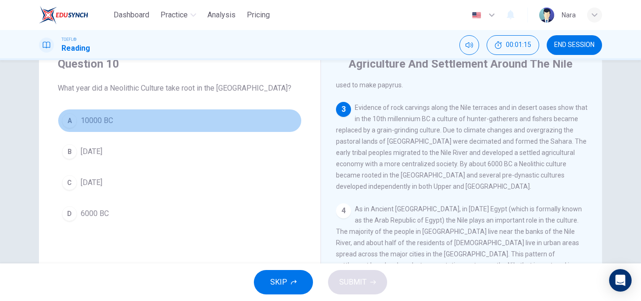
click at [199, 123] on button "A 10000 BC" at bounding box center [180, 120] width 244 height 23
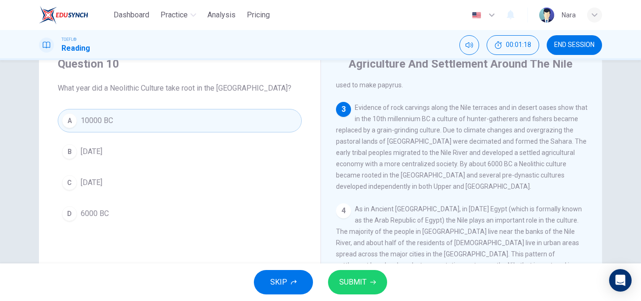
click at [354, 284] on span "SUBMIT" at bounding box center [352, 281] width 27 height 13
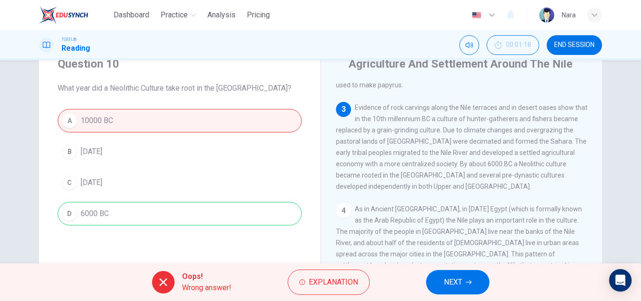
click at [471, 284] on icon "button" at bounding box center [469, 282] width 6 height 6
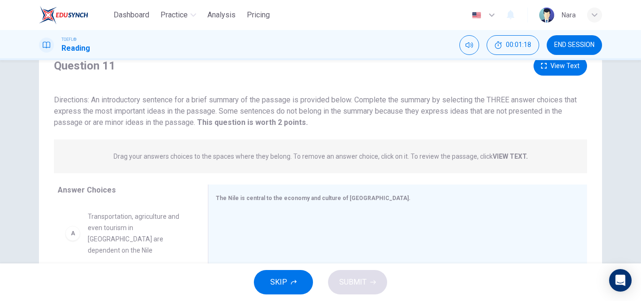
scroll to position [131, 0]
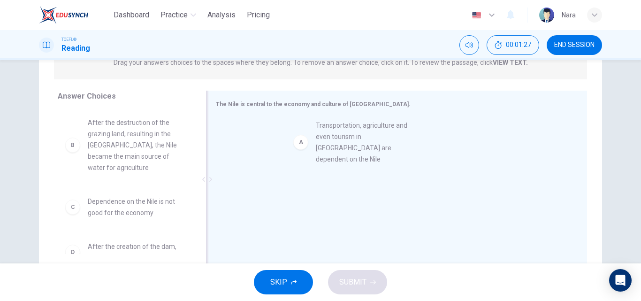
drag, startPoint x: 157, startPoint y: 131, endPoint x: 390, endPoint y: 134, distance: 233.1
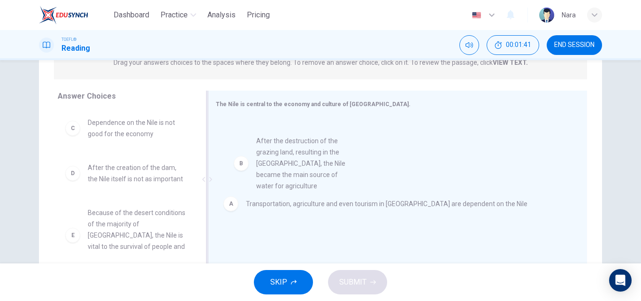
drag, startPoint x: 146, startPoint y: 163, endPoint x: 320, endPoint y: 181, distance: 174.9
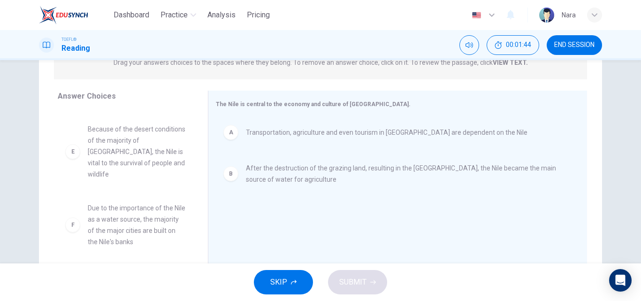
scroll to position [84, 0]
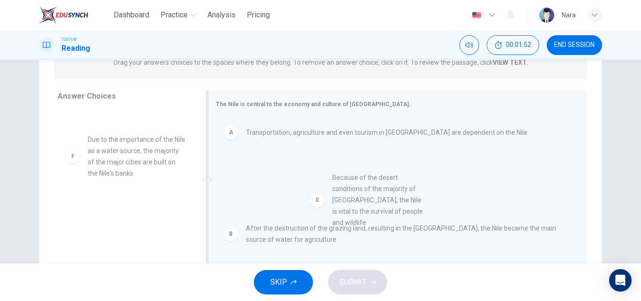
drag, startPoint x: 134, startPoint y: 160, endPoint x: 383, endPoint y: 199, distance: 251.9
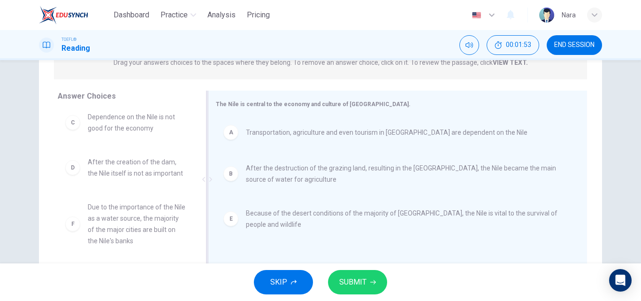
scroll to position [17, 0]
click at [349, 280] on span "SUBMIT" at bounding box center [352, 281] width 27 height 13
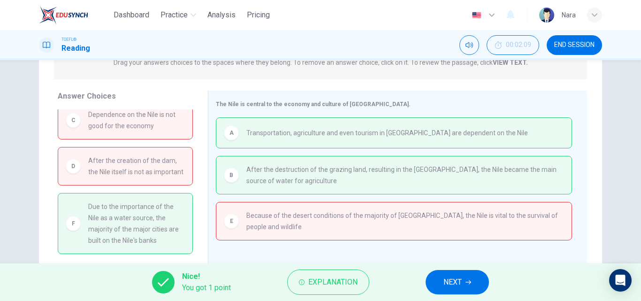
click at [459, 282] on span "NEXT" at bounding box center [452, 281] width 18 height 13
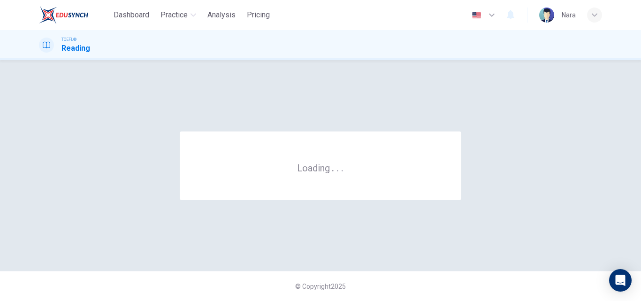
scroll to position [0, 0]
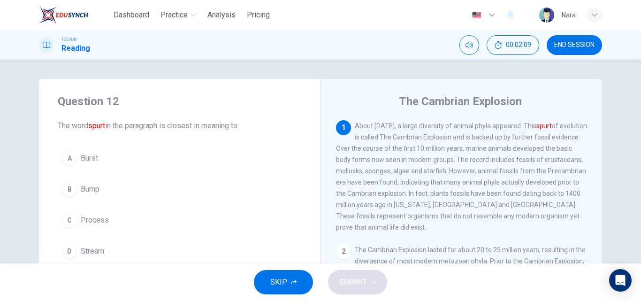
click at [559, 53] on button "END SESSION" at bounding box center [573, 45] width 55 height 20
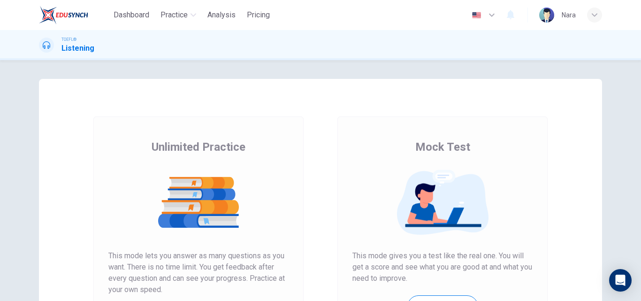
scroll to position [153, 0]
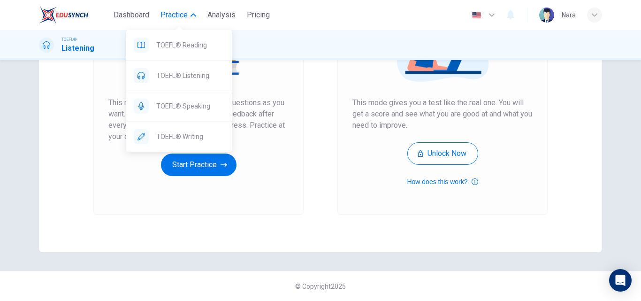
click at [165, 13] on span "Practice" at bounding box center [173, 14] width 27 height 11
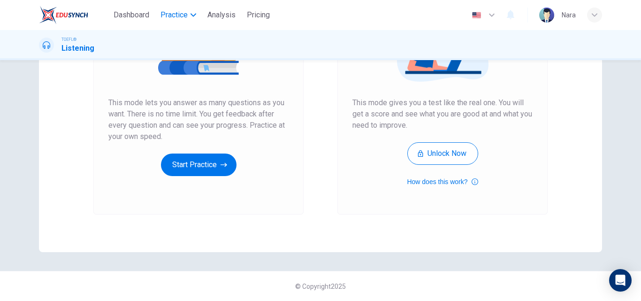
click at [165, 13] on span "Practice" at bounding box center [173, 14] width 27 height 11
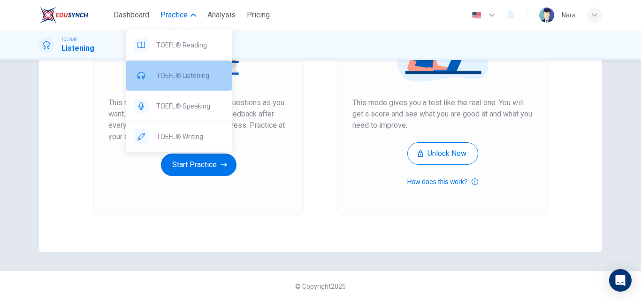
click at [180, 82] on div "TOEFL® Listening" at bounding box center [179, 75] width 106 height 30
click at [185, 80] on span "TOEFL® Listening" at bounding box center [190, 75] width 68 height 11
click at [180, 67] on div "TOEFL® Listening" at bounding box center [179, 75] width 106 height 30
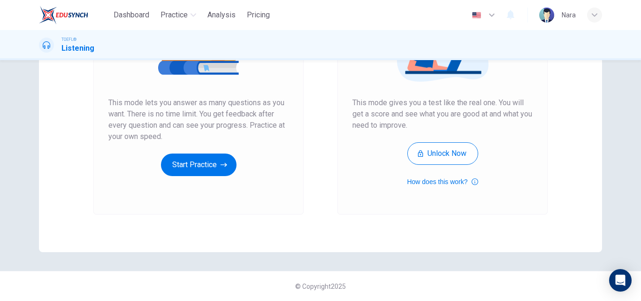
click at [316, 162] on div "Unlimited Practice This mode lets you answer as many questions as you want. The…" at bounding box center [198, 88] width 244 height 251
click at [195, 164] on button "Start Practice" at bounding box center [198, 164] width 75 height 23
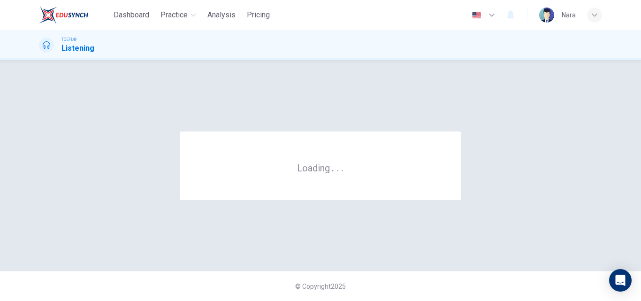
scroll to position [0, 0]
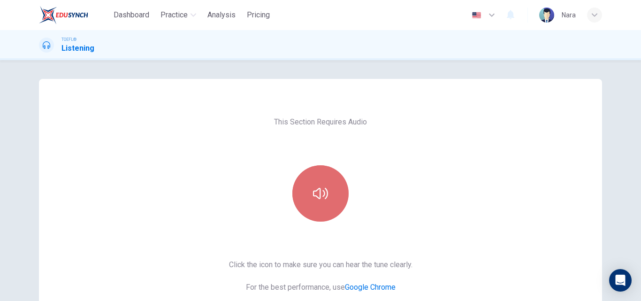
click at [309, 185] on button "button" at bounding box center [320, 193] width 56 height 56
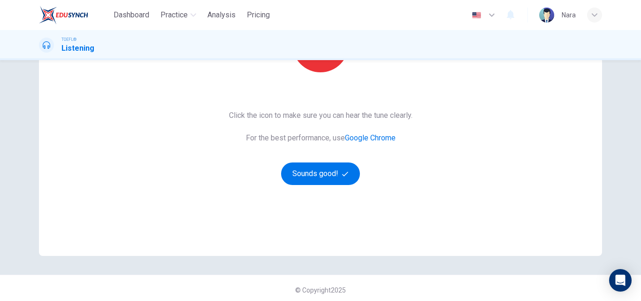
scroll to position [153, 0]
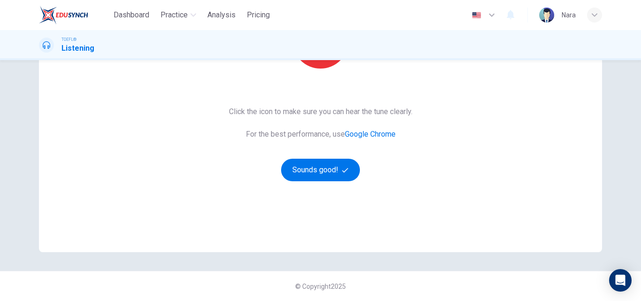
click at [311, 183] on div "This Section Requires Audio Click the icon to make sure you can hear the tune c…" at bounding box center [320, 89] width 198 height 326
click at [312, 167] on button "Sounds good!" at bounding box center [320, 169] width 79 height 23
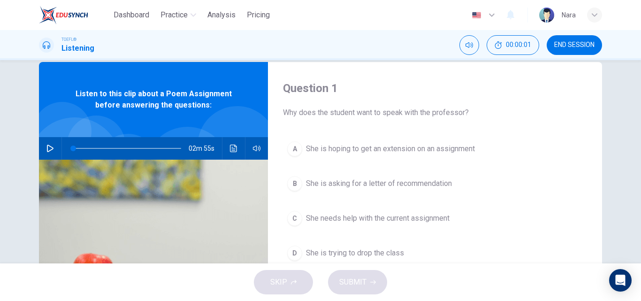
scroll to position [12, 0]
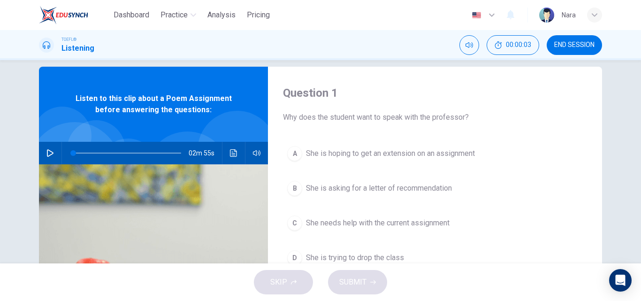
click at [47, 151] on icon "button" at bounding box center [50, 153] width 7 height 8
click at [359, 159] on button "A She is hoping to get an extension on an assignment" at bounding box center [435, 153] width 304 height 23
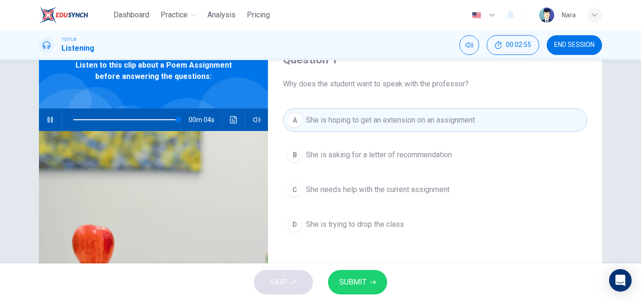
scroll to position [59, 0]
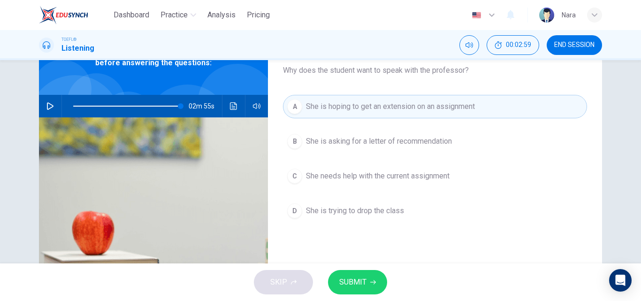
type input "0"
click at [345, 283] on span "SUBMIT" at bounding box center [352, 281] width 27 height 13
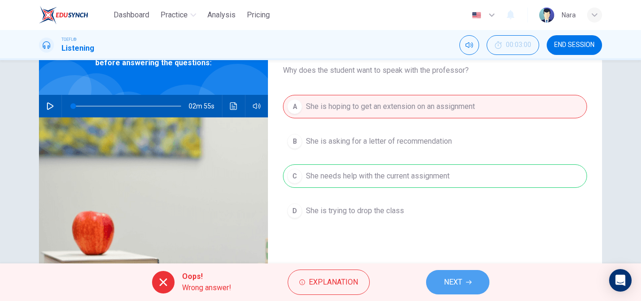
click at [448, 281] on span "NEXT" at bounding box center [453, 281] width 18 height 13
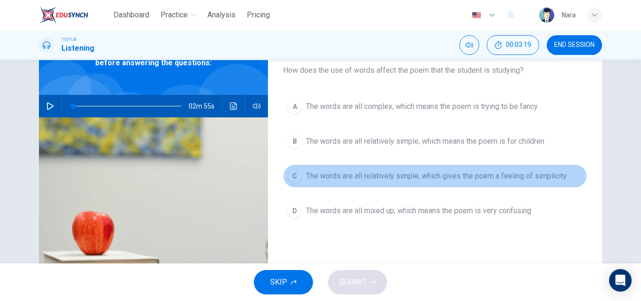
click at [471, 176] on span "The words are all relatively simple, which gives the poem a feeling of simplici…" at bounding box center [436, 175] width 261 height 11
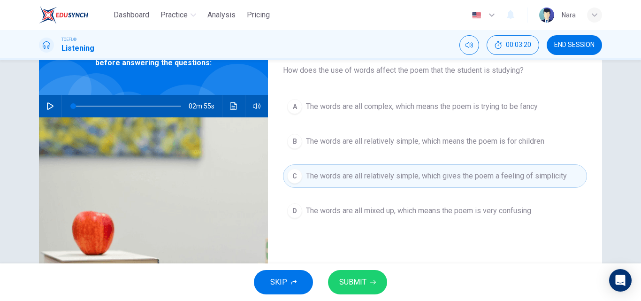
click at [351, 286] on span "SUBMIT" at bounding box center [352, 281] width 27 height 13
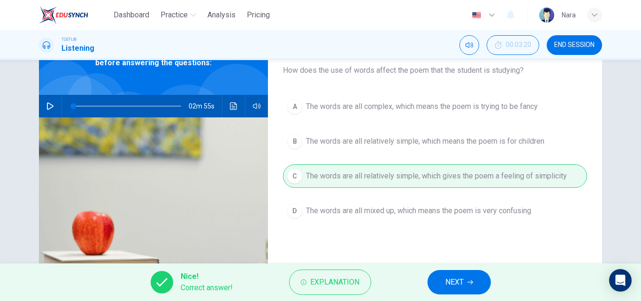
click at [466, 279] on button "NEXT" at bounding box center [458, 282] width 63 height 24
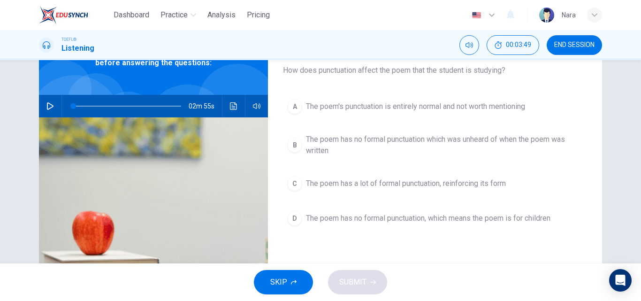
click at [403, 224] on button "D The poem has no formal punctuation, which means the poem is for children" at bounding box center [435, 217] width 304 height 23
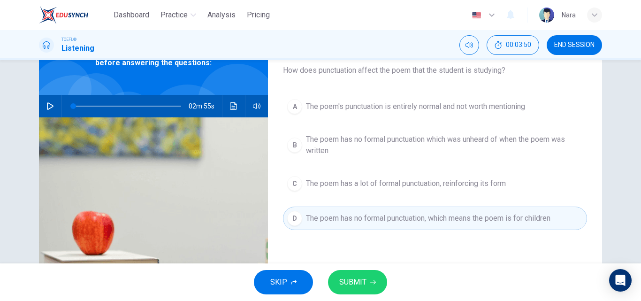
click at [347, 275] on span "SUBMIT" at bounding box center [352, 281] width 27 height 13
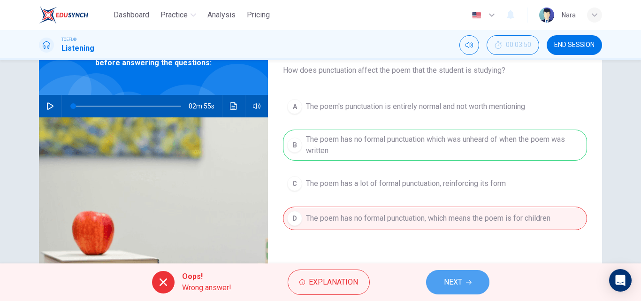
click at [453, 283] on span "NEXT" at bounding box center [453, 281] width 18 height 13
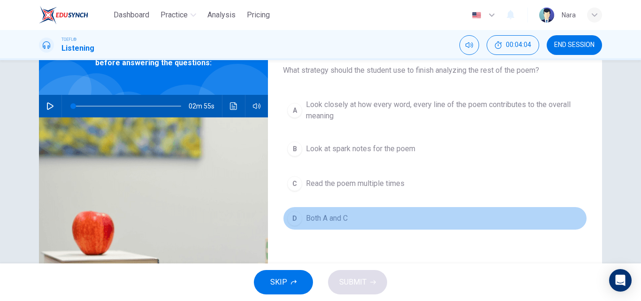
click at [355, 213] on button "D Both A and C" at bounding box center [435, 217] width 304 height 23
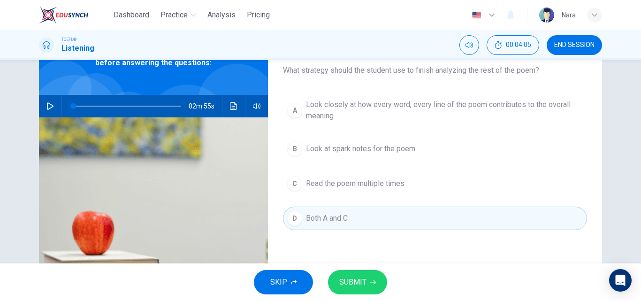
click at [347, 276] on span "SUBMIT" at bounding box center [352, 281] width 27 height 13
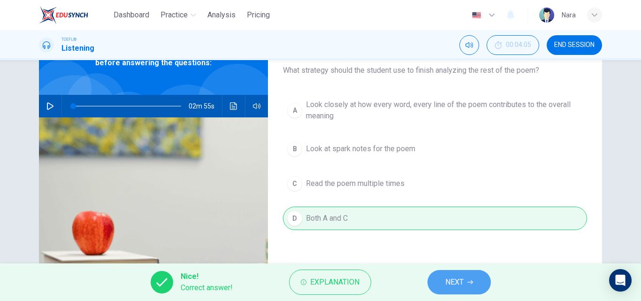
click at [439, 284] on button "NEXT" at bounding box center [458, 282] width 63 height 24
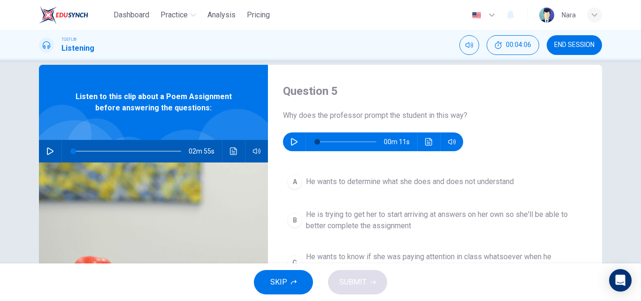
scroll to position [12, 0]
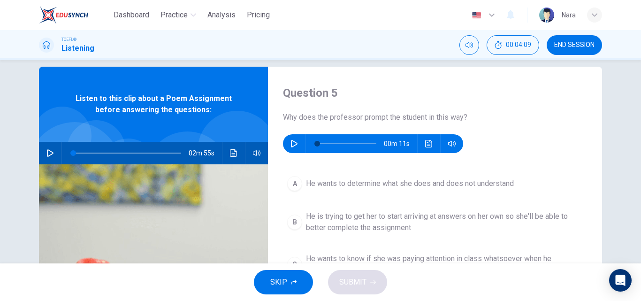
click at [290, 142] on icon "button" at bounding box center [294, 144] width 8 height 8
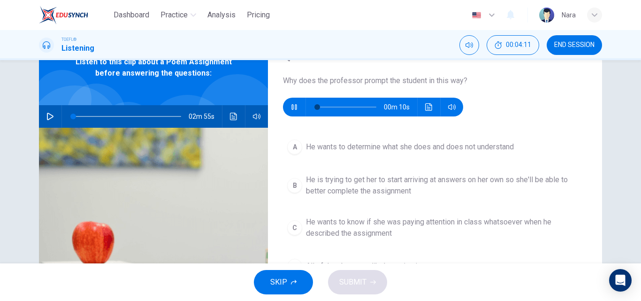
scroll to position [59, 0]
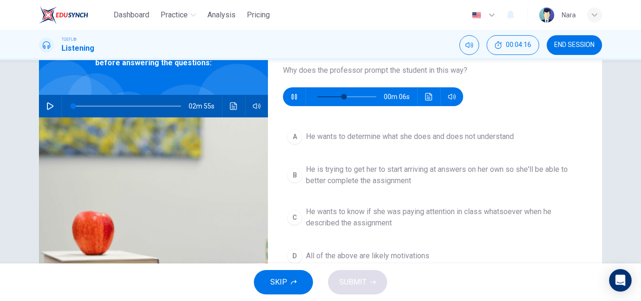
click at [382, 185] on span "He is trying to get her to start arriving at answers on her own so she'll be ab…" at bounding box center [444, 175] width 277 height 23
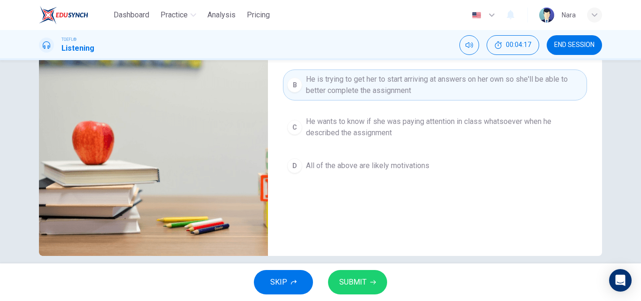
scroll to position [153, 0]
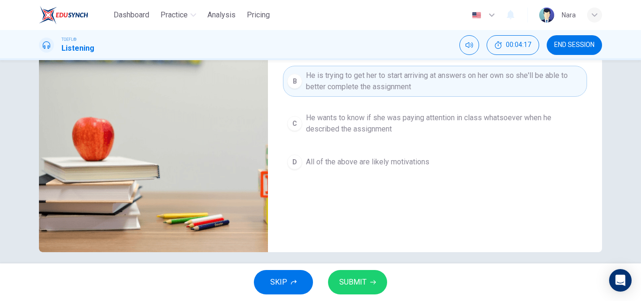
click at [363, 275] on button "SUBMIT" at bounding box center [357, 282] width 59 height 24
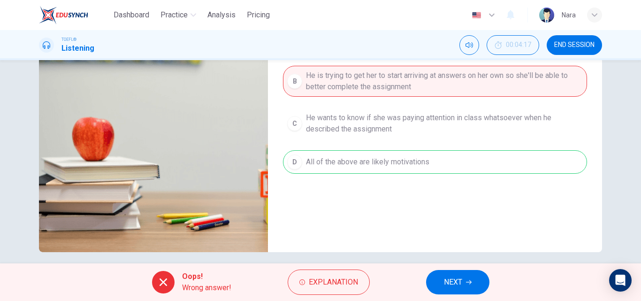
type input "91"
click at [446, 287] on span "NEXT" at bounding box center [453, 281] width 18 height 13
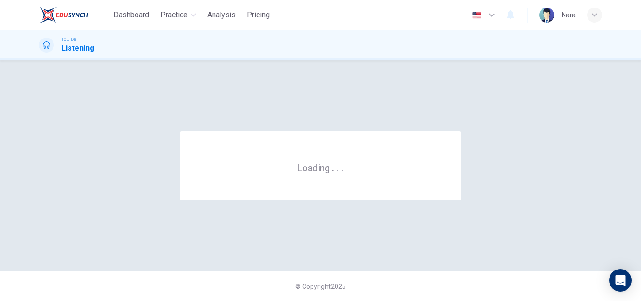
scroll to position [0, 0]
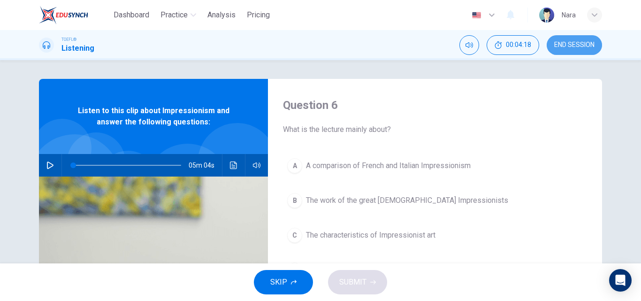
click at [564, 47] on span "END SESSION" at bounding box center [574, 45] width 40 height 8
